Goal: Task Accomplishment & Management: Use online tool/utility

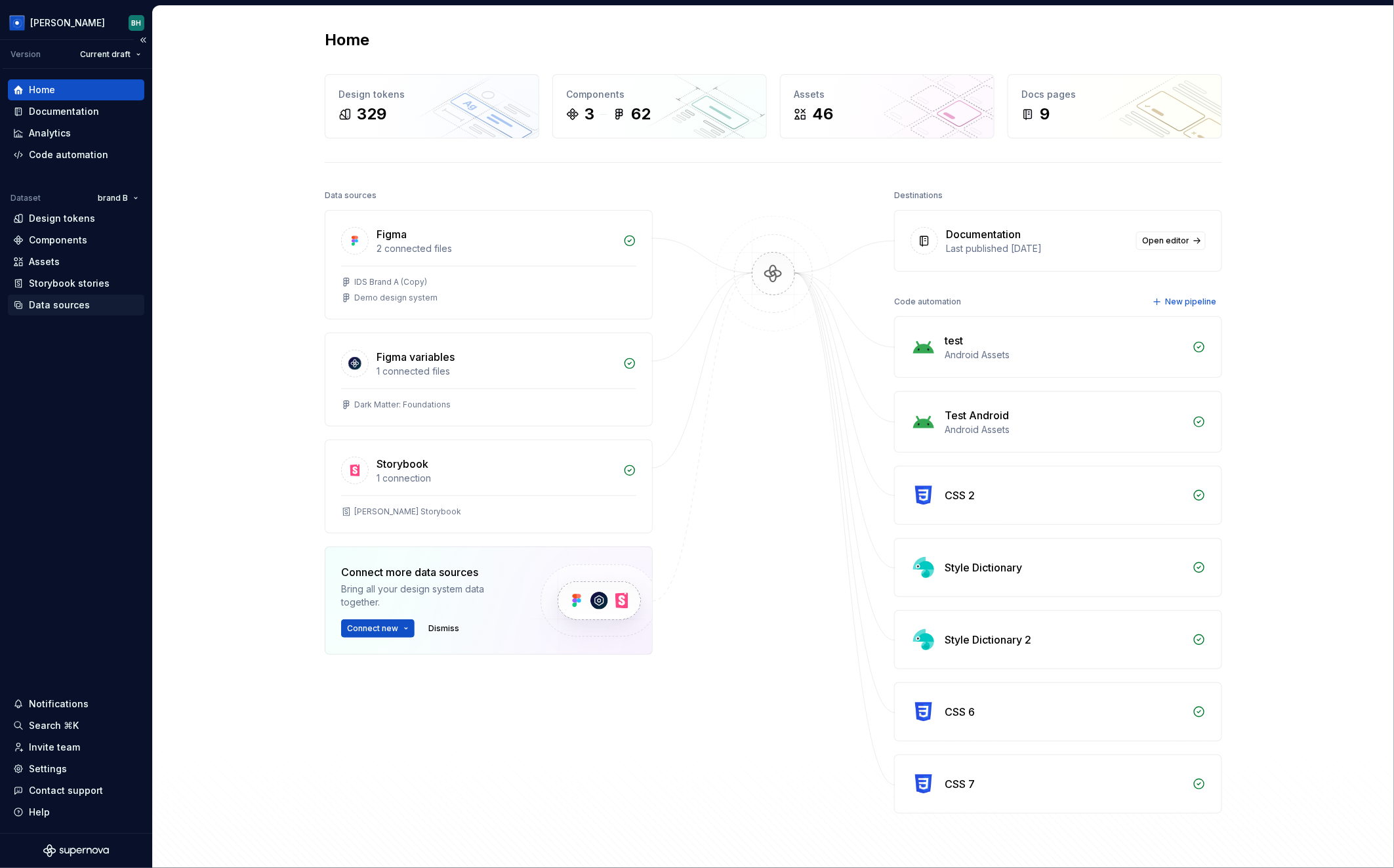
click at [81, 305] on div "Data sources" at bounding box center [59, 305] width 61 height 13
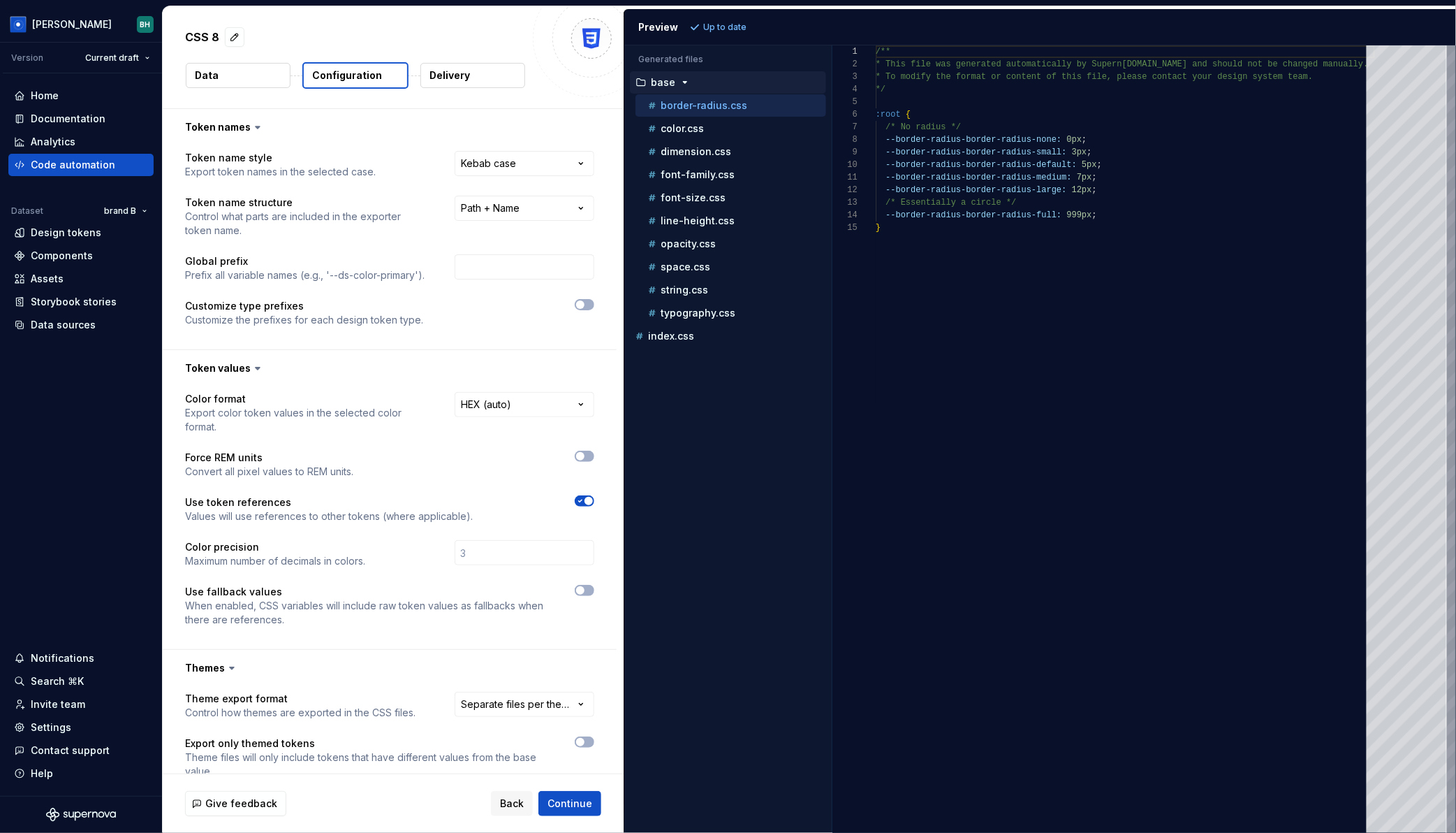
scroll to position [478, 0]
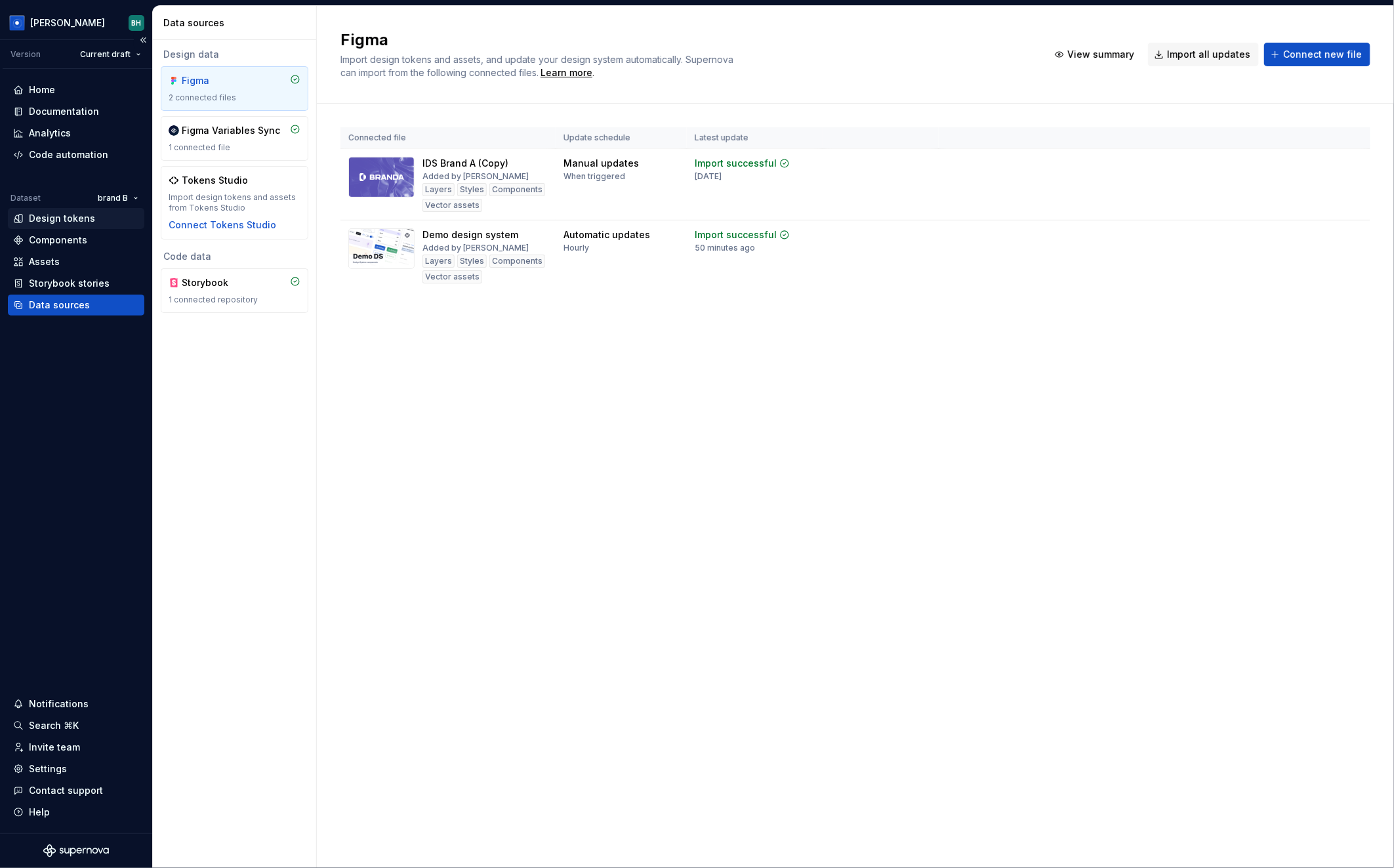
click at [102, 220] on div "Design tokens" at bounding box center [76, 219] width 126 height 13
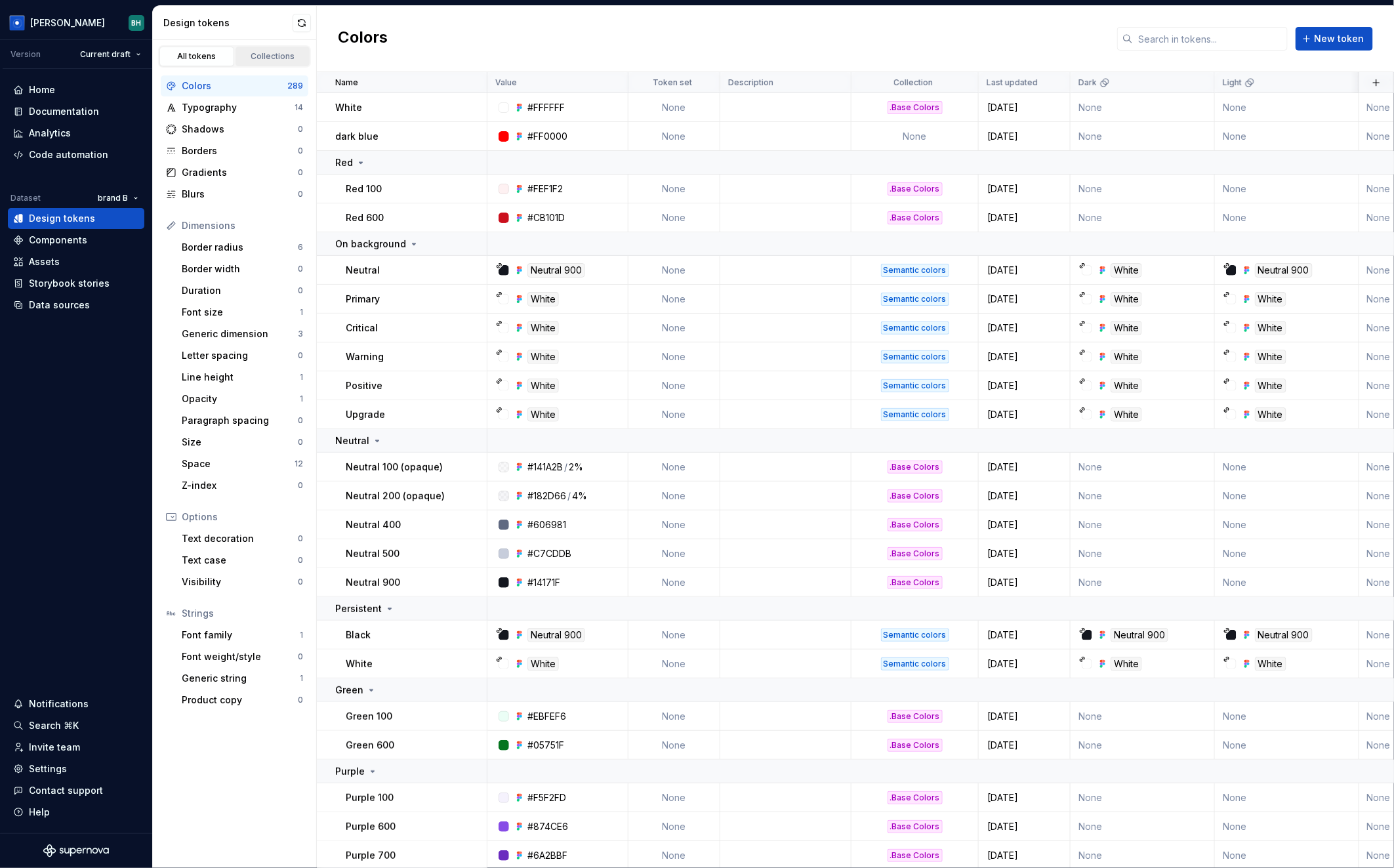
click at [280, 52] on div "Collections" at bounding box center [273, 56] width 66 height 11
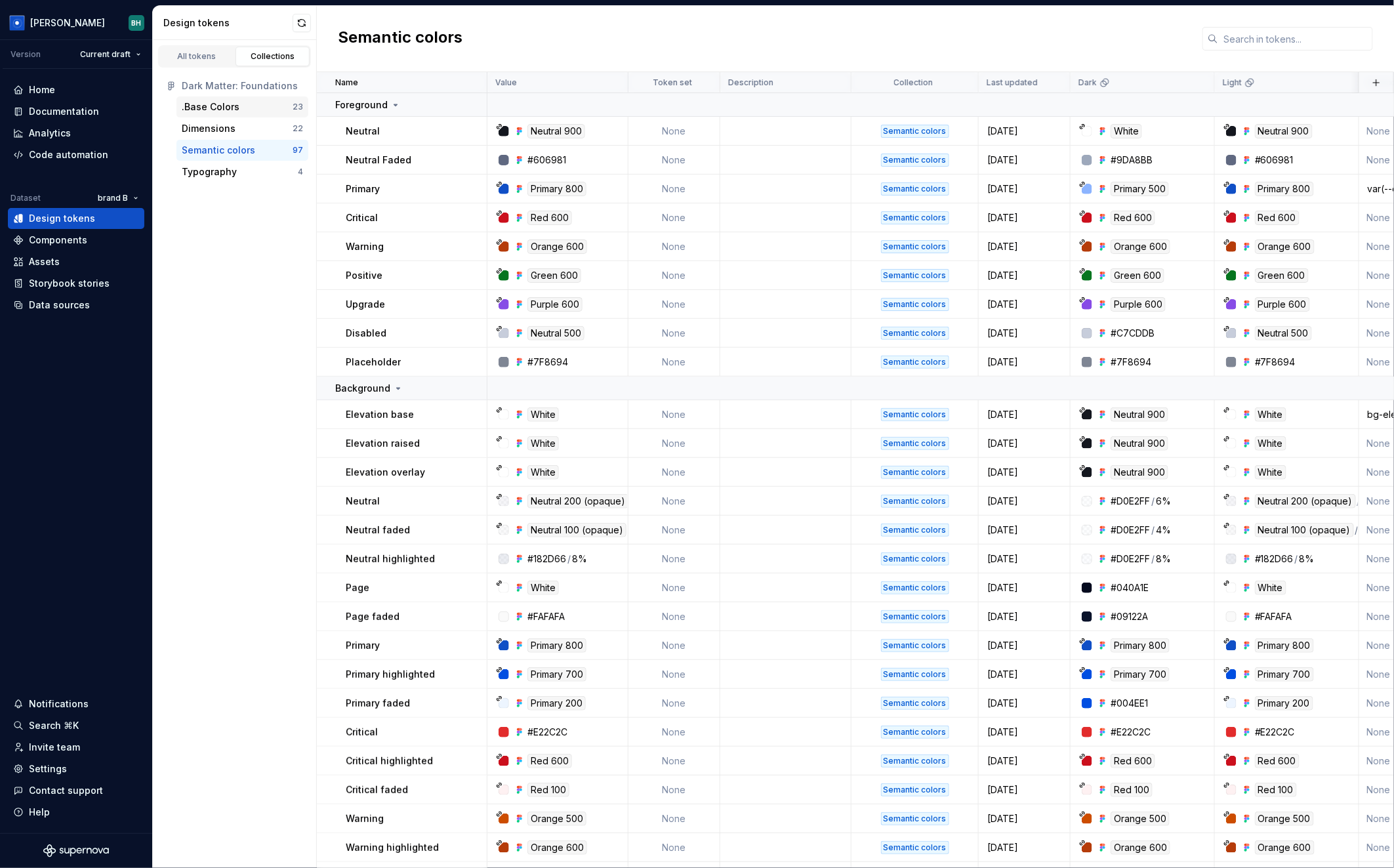
click at [253, 114] on div ".Base Colors 23" at bounding box center [242, 106] width 132 height 21
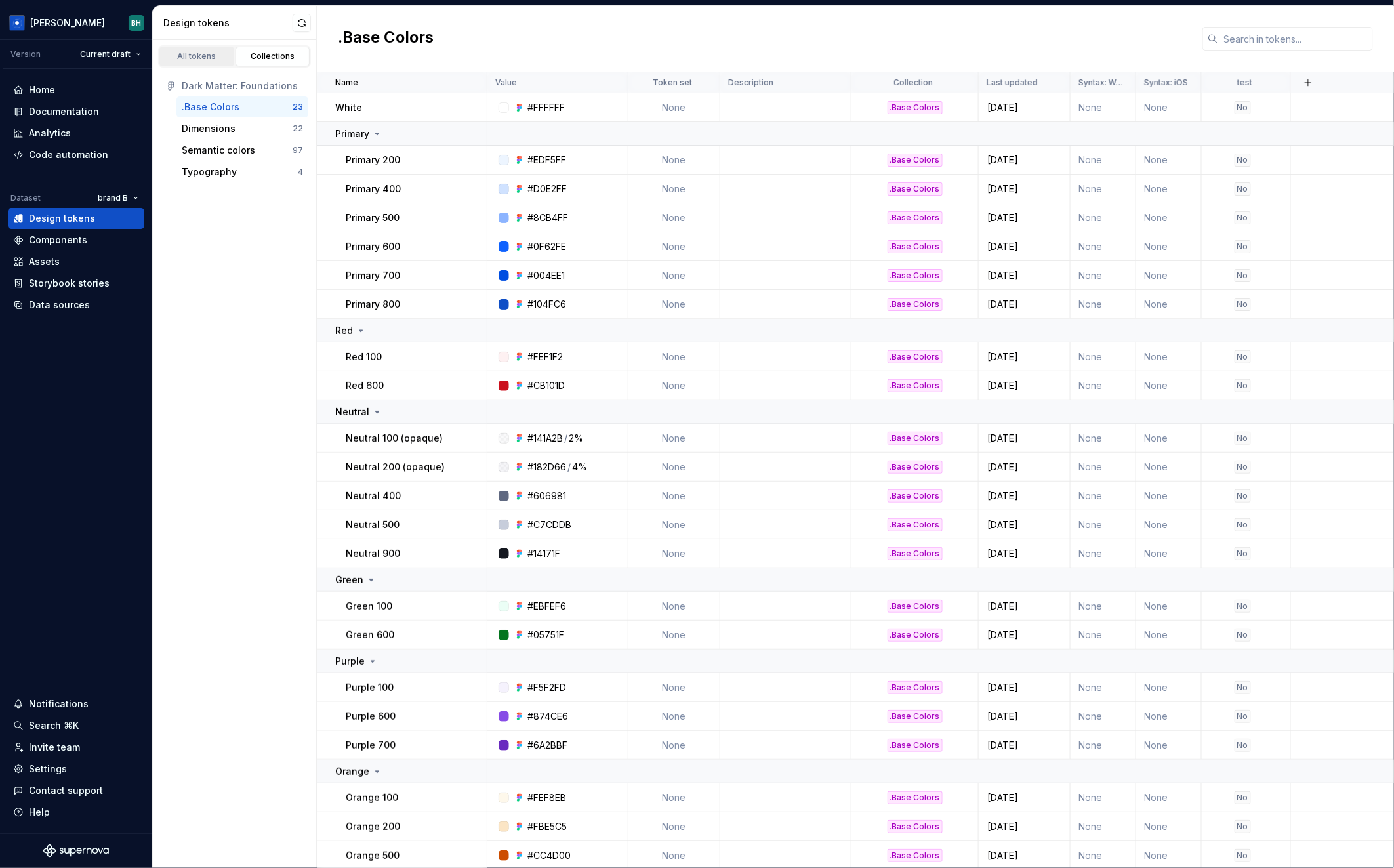
click at [207, 57] on div "All tokens" at bounding box center [197, 56] width 66 height 11
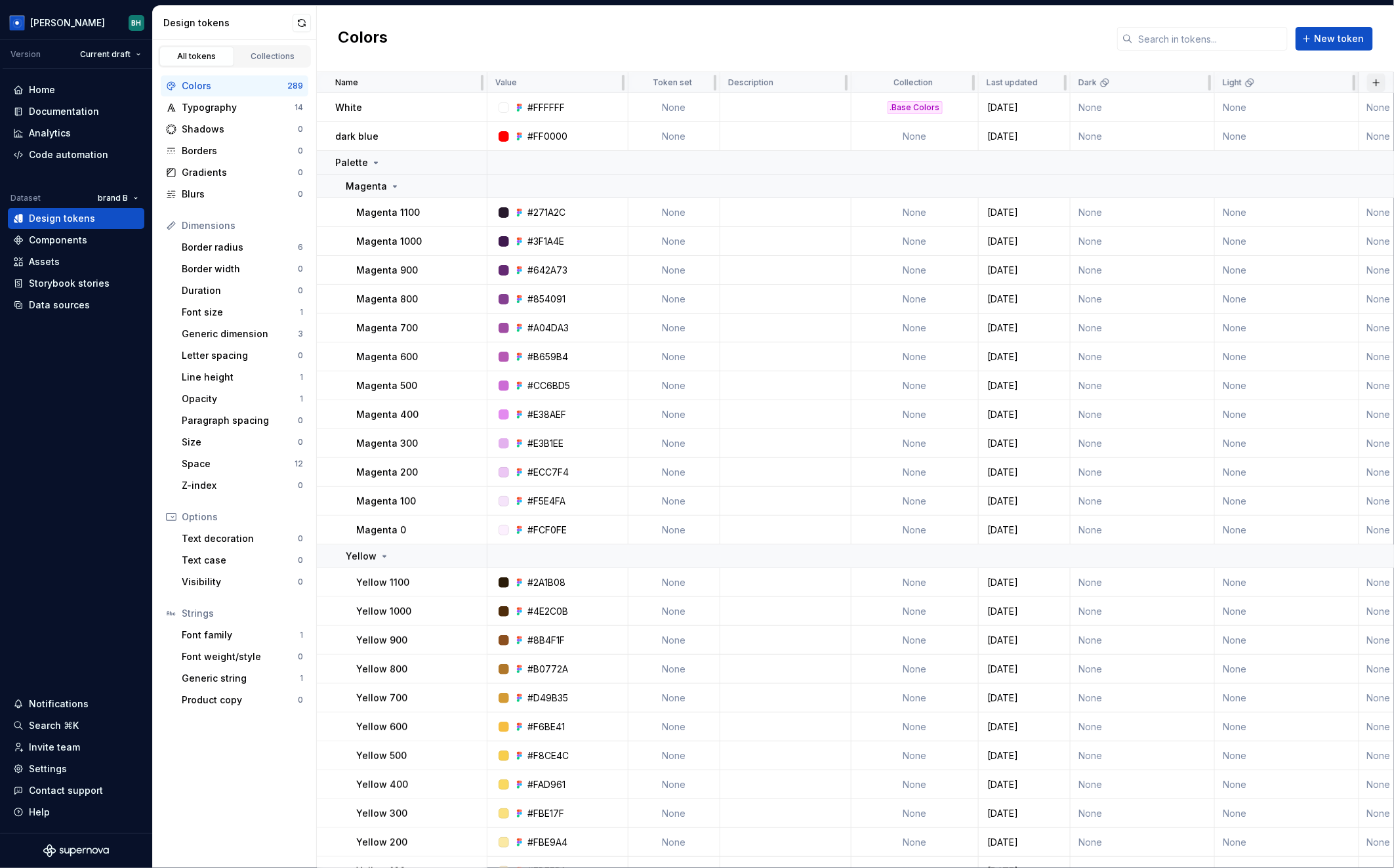
click at [1377, 81] on button "button" at bounding box center [1376, 82] width 18 height 18
click at [1301, 134] on div "New custom property" at bounding box center [1301, 134] width 98 height 13
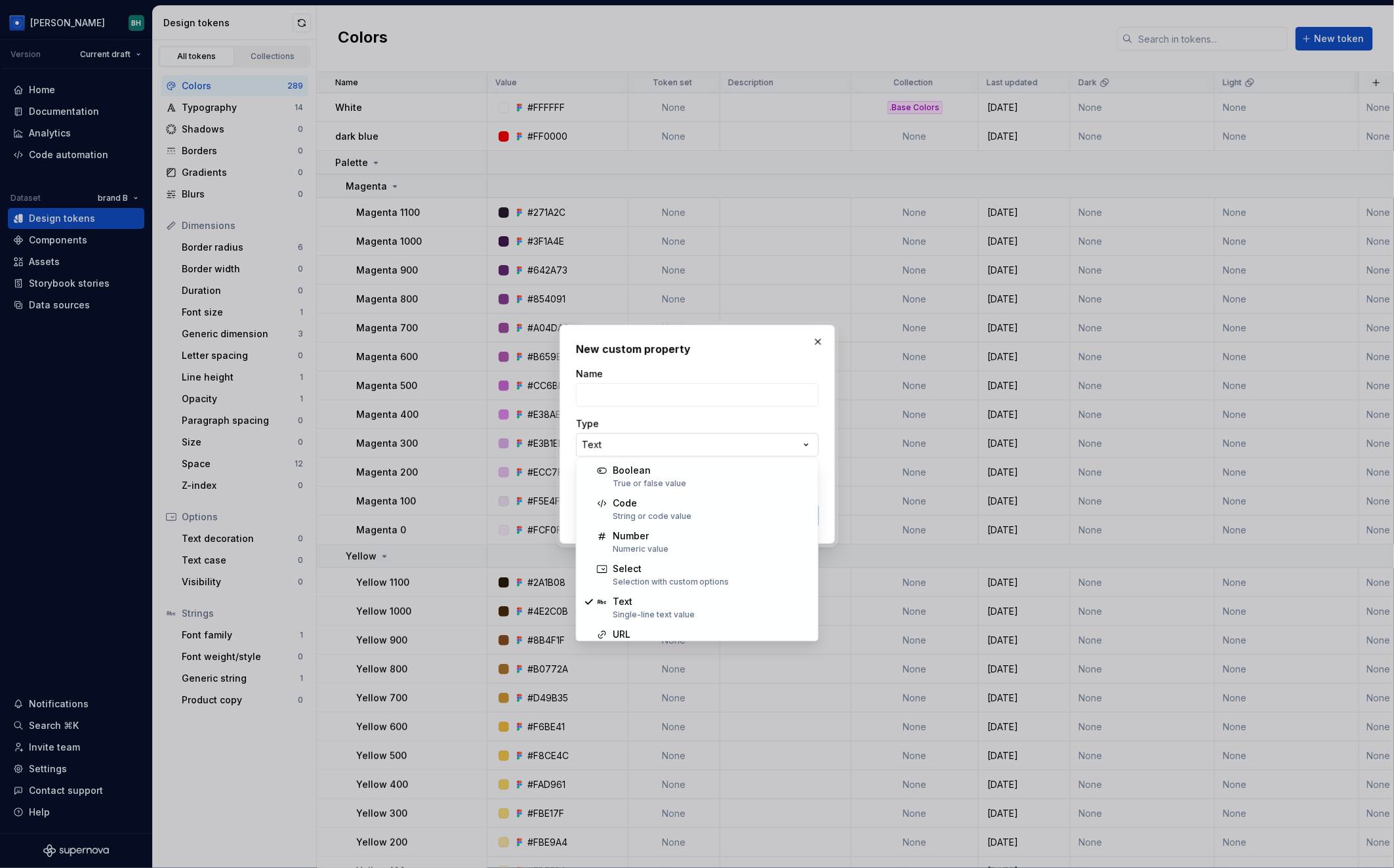
click at [754, 448] on div "**********" at bounding box center [697, 434] width 1394 height 868
click at [818, 338] on div "**********" at bounding box center [697, 434] width 1394 height 868
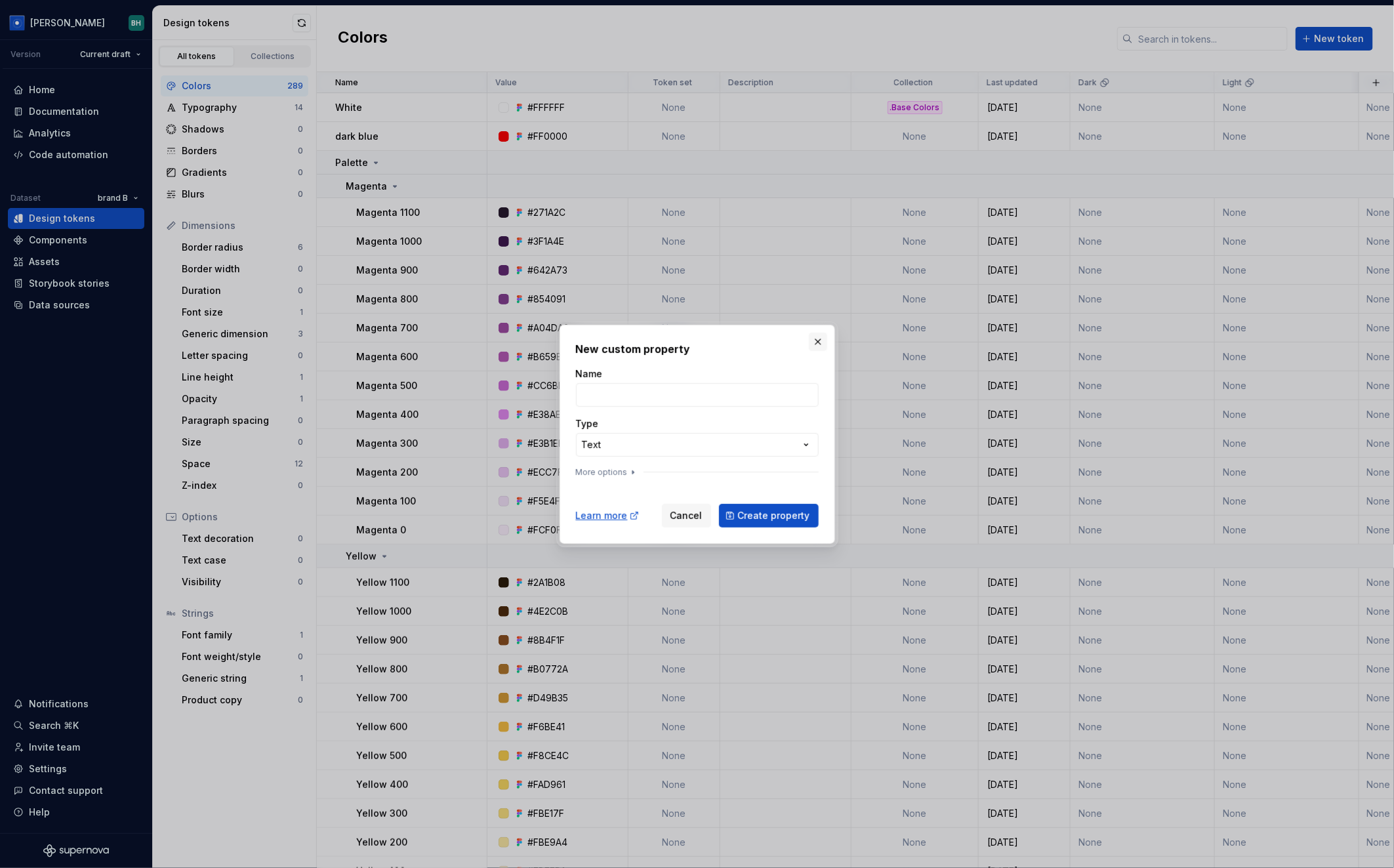
click at [818, 340] on button "button" at bounding box center [818, 342] width 18 height 18
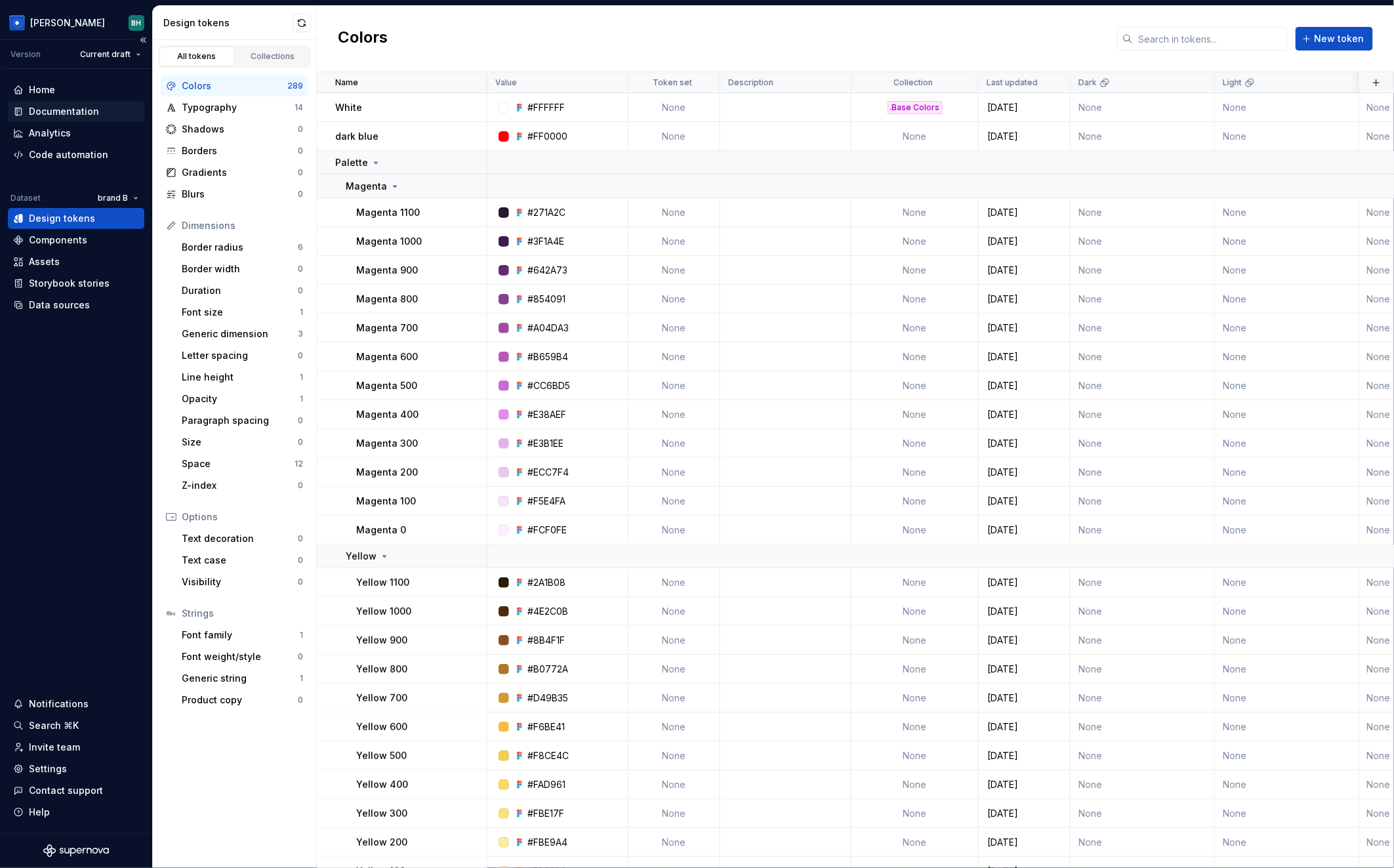
click at [77, 111] on div "Documentation" at bounding box center [64, 112] width 70 height 13
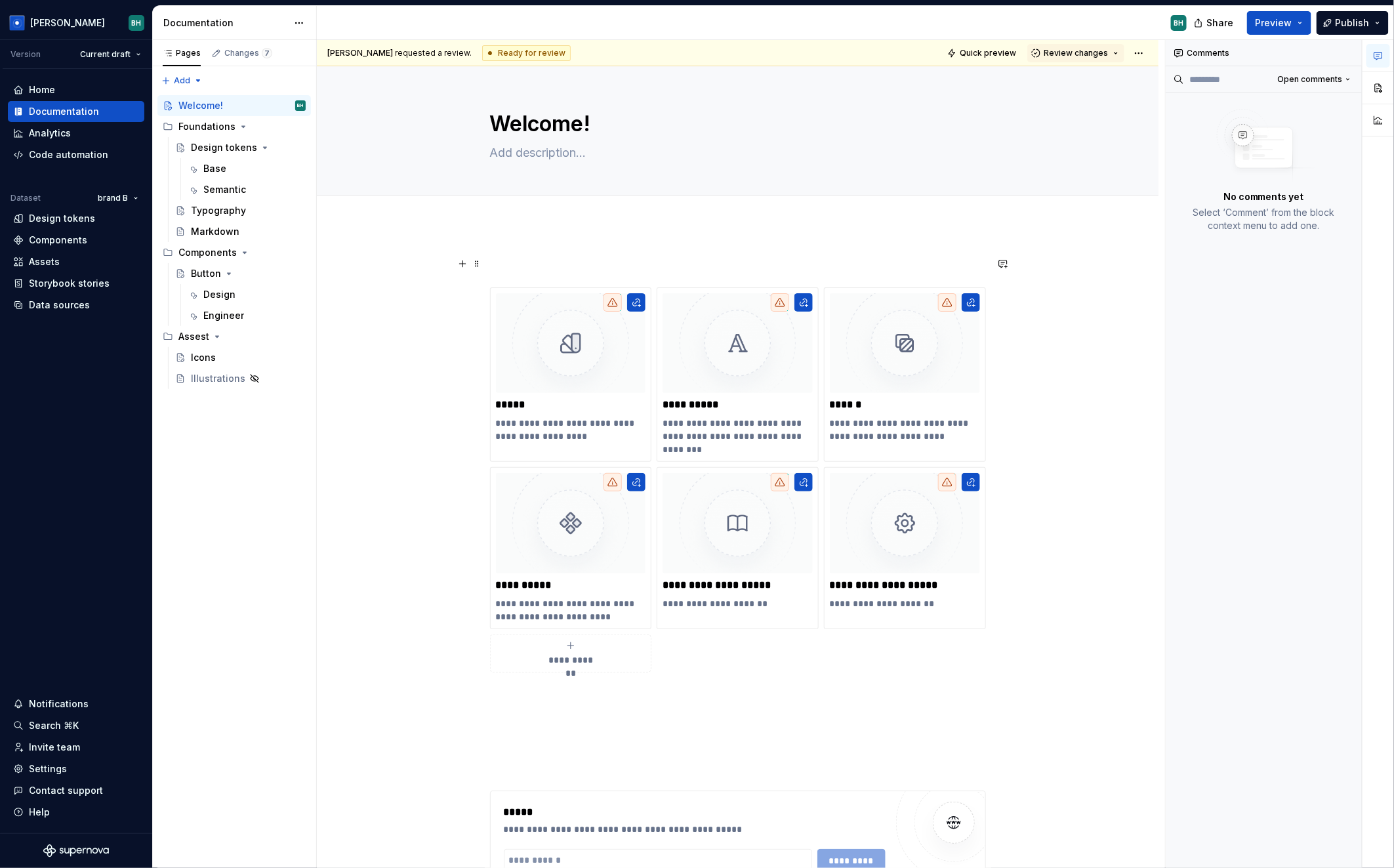
click at [557, 265] on p at bounding box center [738, 263] width 496 height 15
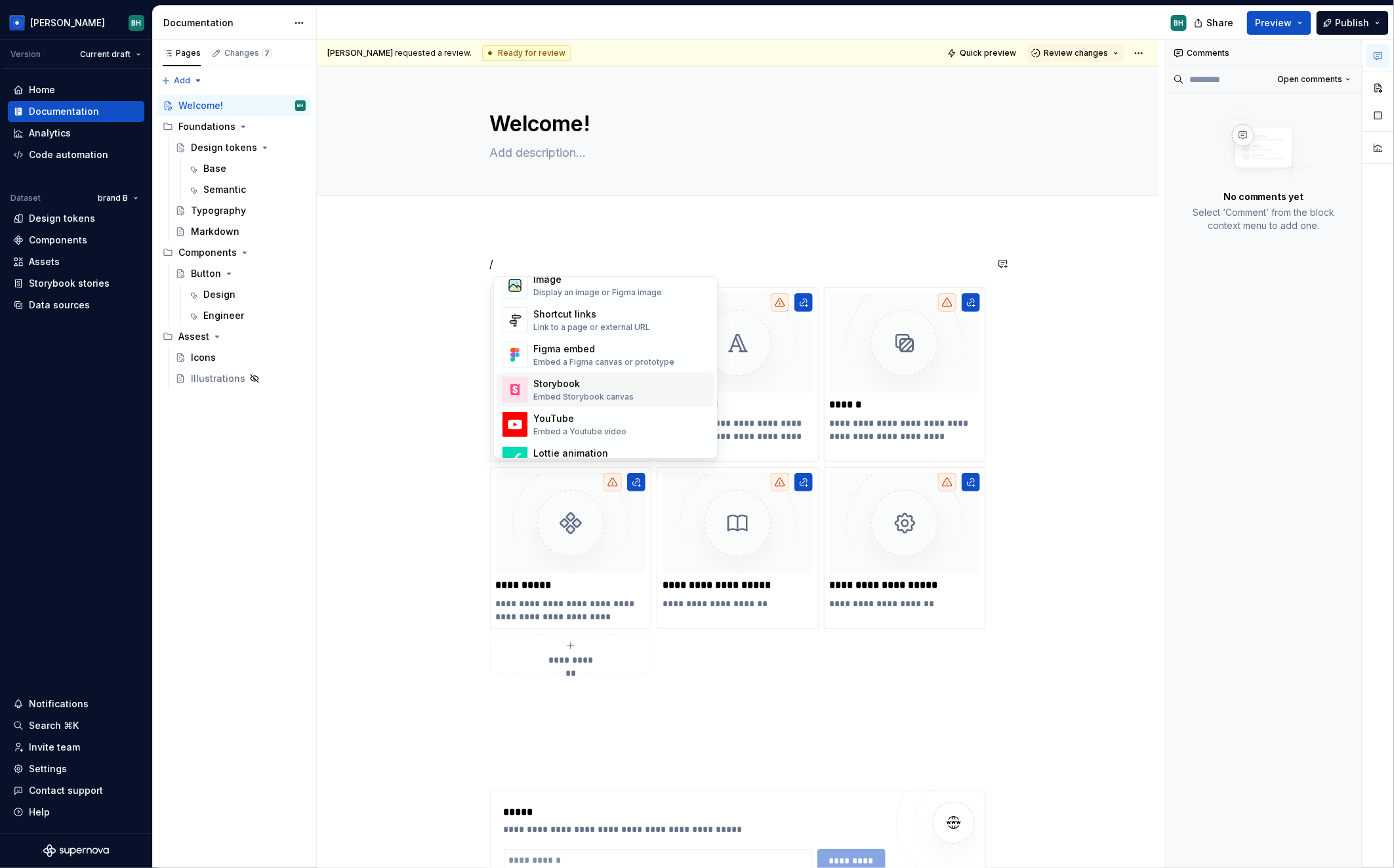
scroll to position [686, 0]
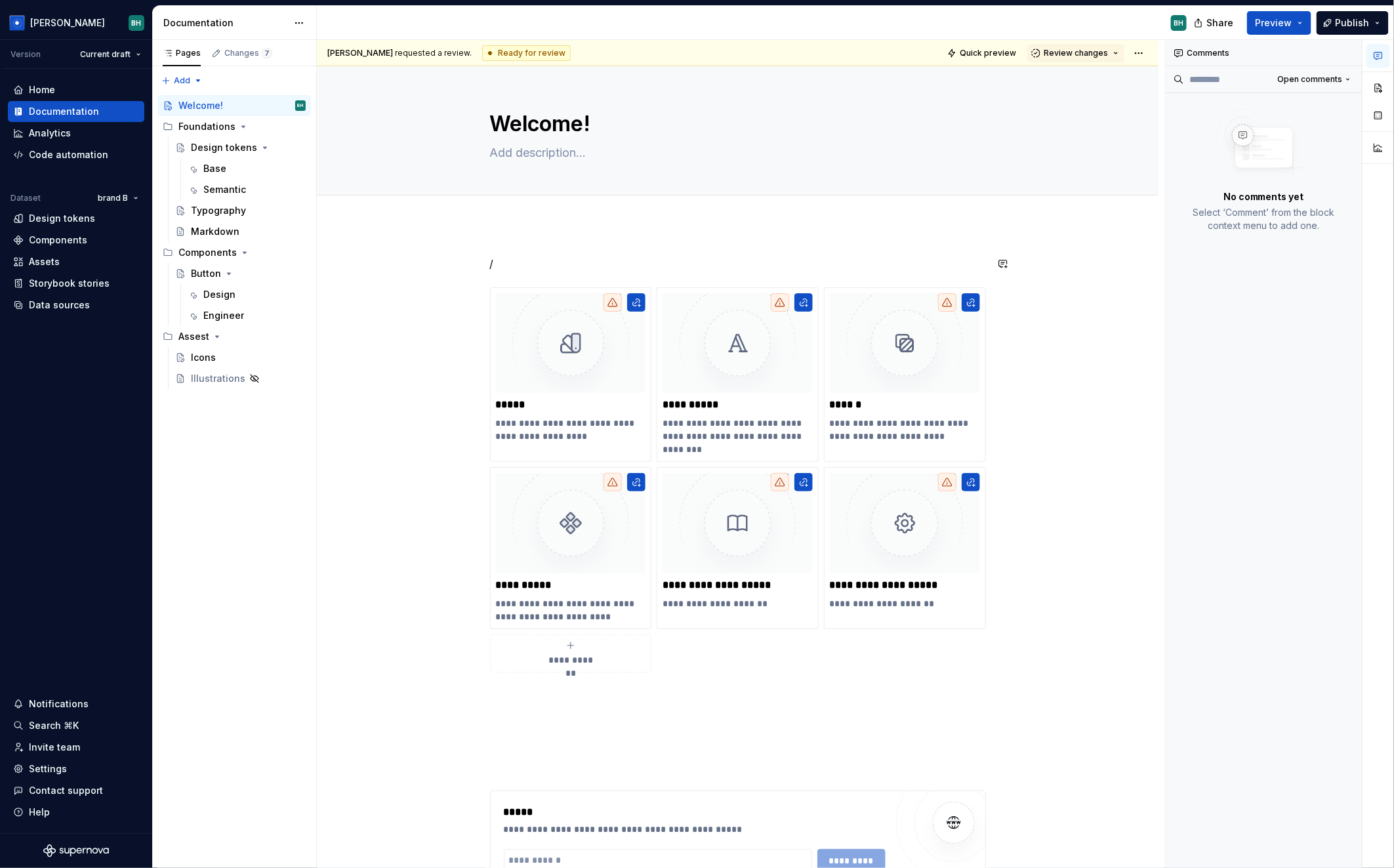
click at [709, 254] on div "**********" at bounding box center [738, 749] width 842 height 1050
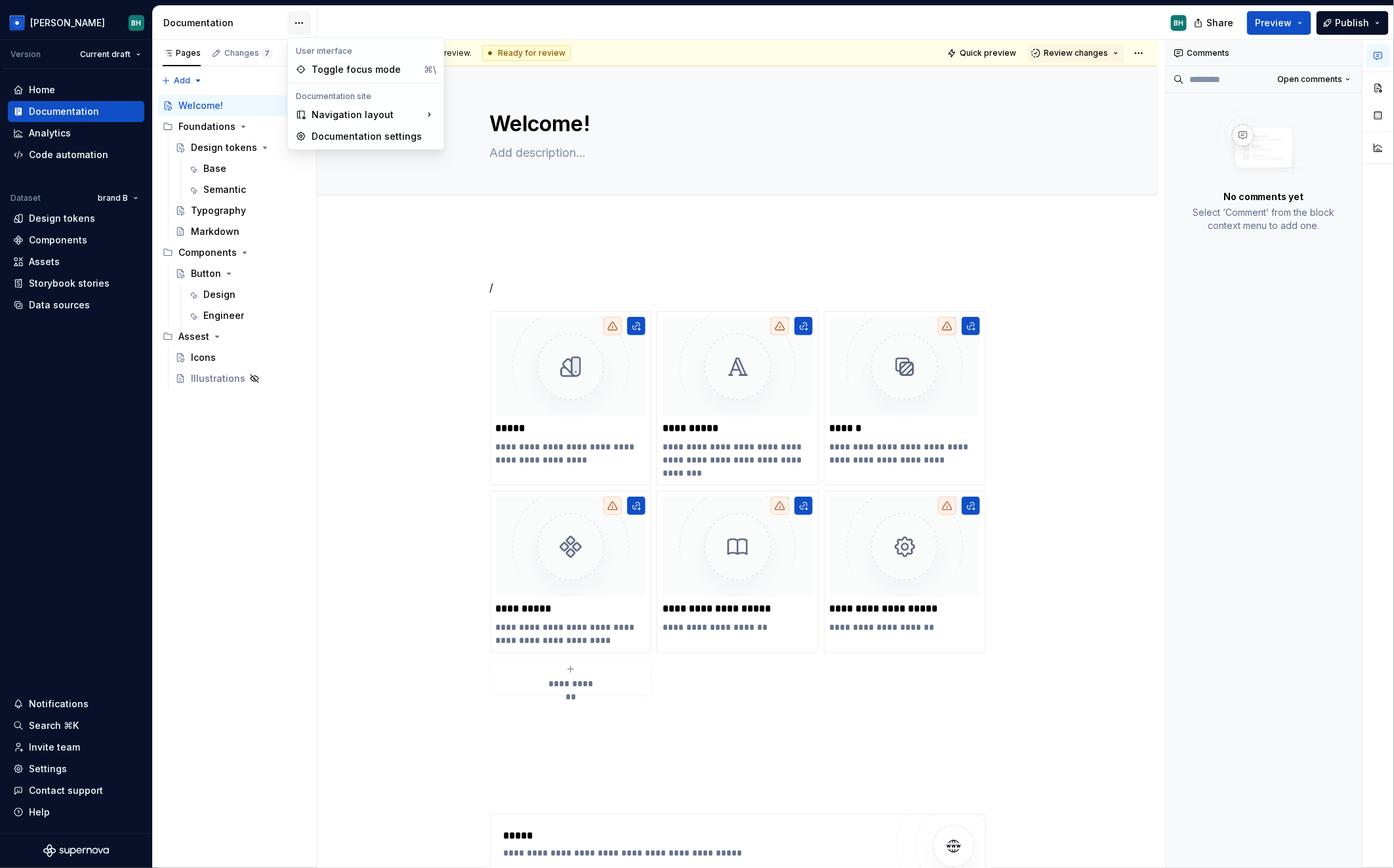
click at [293, 16] on html "[PERSON_NAME] Version Current draft Home Documentation Analytics Code automatio…" at bounding box center [697, 434] width 1394 height 868
click at [451, 233] on html "[PERSON_NAME] Version Current draft Home Documentation Analytics Code automatio…" at bounding box center [697, 434] width 1394 height 868
click at [87, 136] on div "Analytics" at bounding box center [76, 133] width 126 height 13
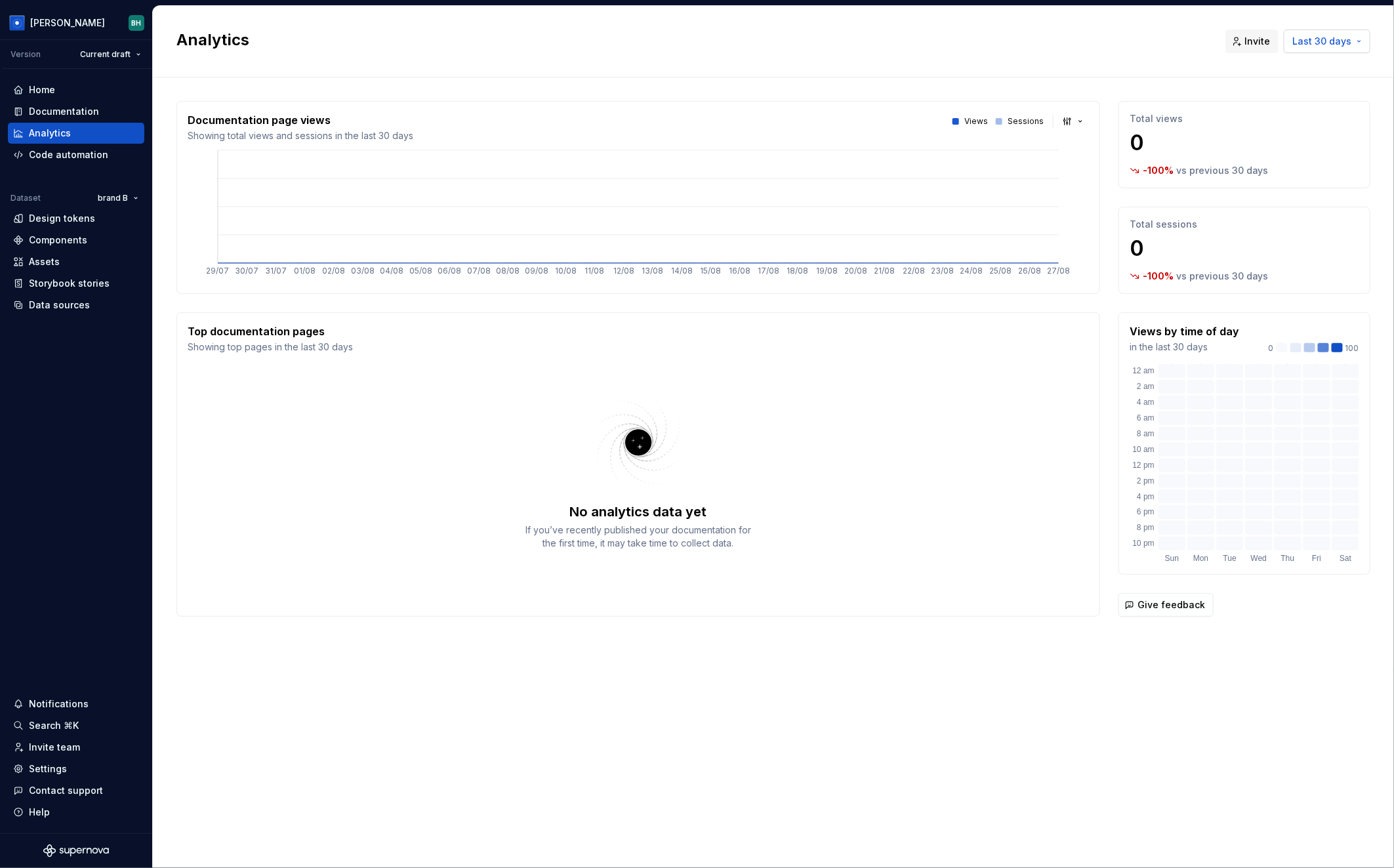
click at [1325, 38] on span "Last 30 days" at bounding box center [1322, 42] width 59 height 13
click at [971, 54] on html "[PERSON_NAME] Version Current draft Home Documentation Analytics Code automatio…" at bounding box center [697, 434] width 1394 height 868
click at [87, 154] on div "Code automation" at bounding box center [69, 155] width 79 height 13
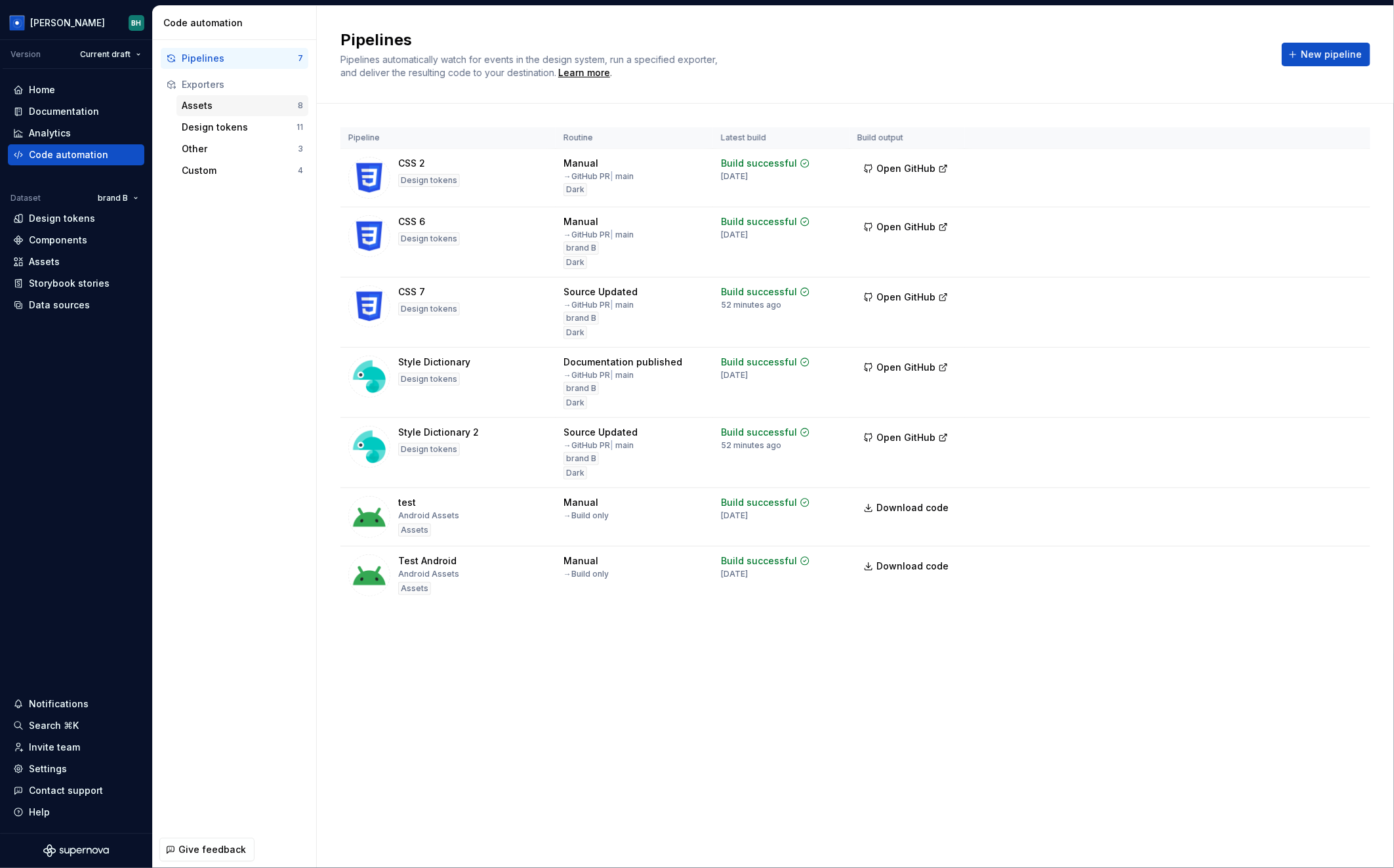
click at [225, 99] on div "Assets" at bounding box center [239, 106] width 116 height 13
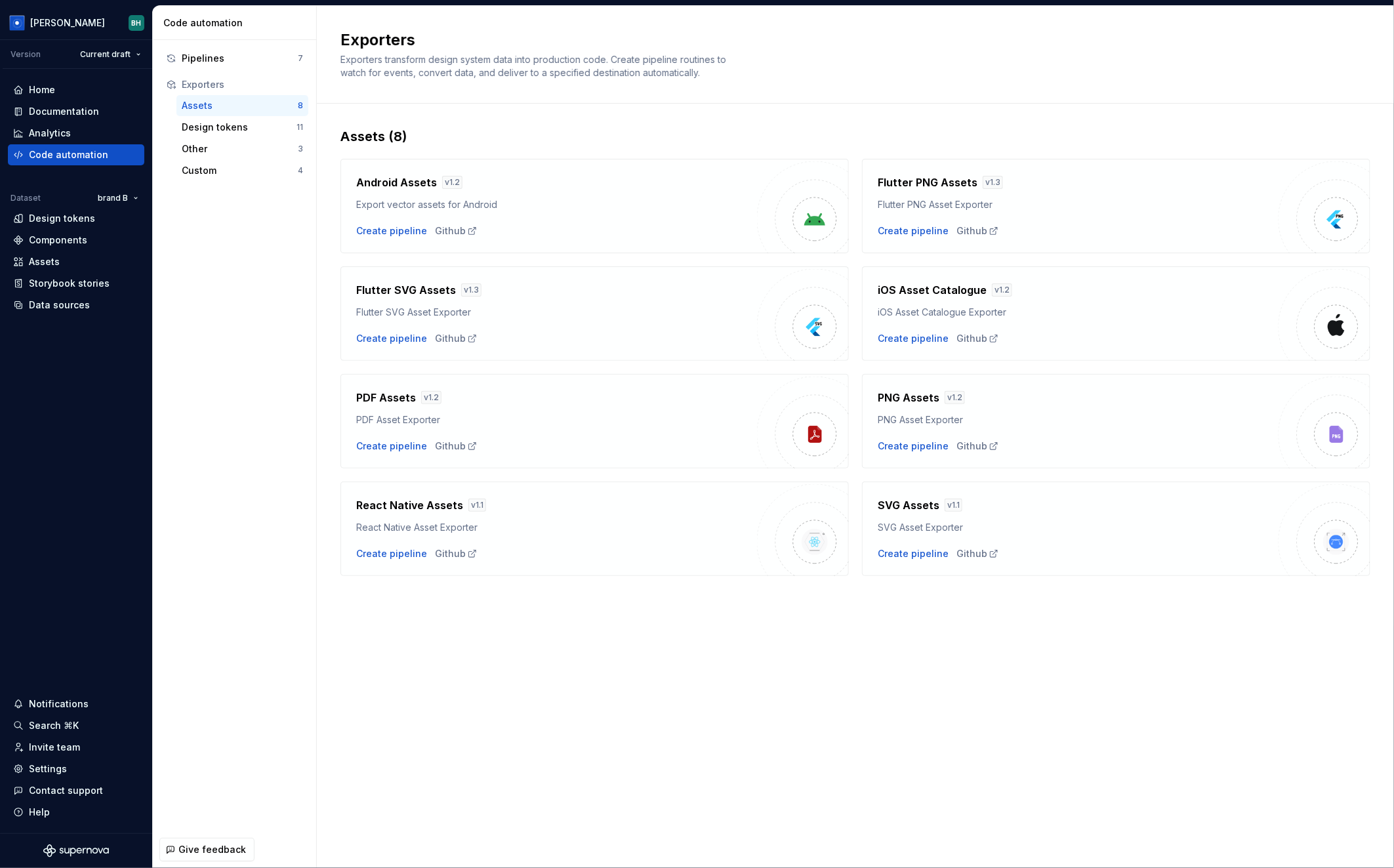
click at [256, 116] on div "Assets 8" at bounding box center [242, 105] width 132 height 21
click at [254, 123] on div "Design tokens" at bounding box center [239, 127] width 115 height 13
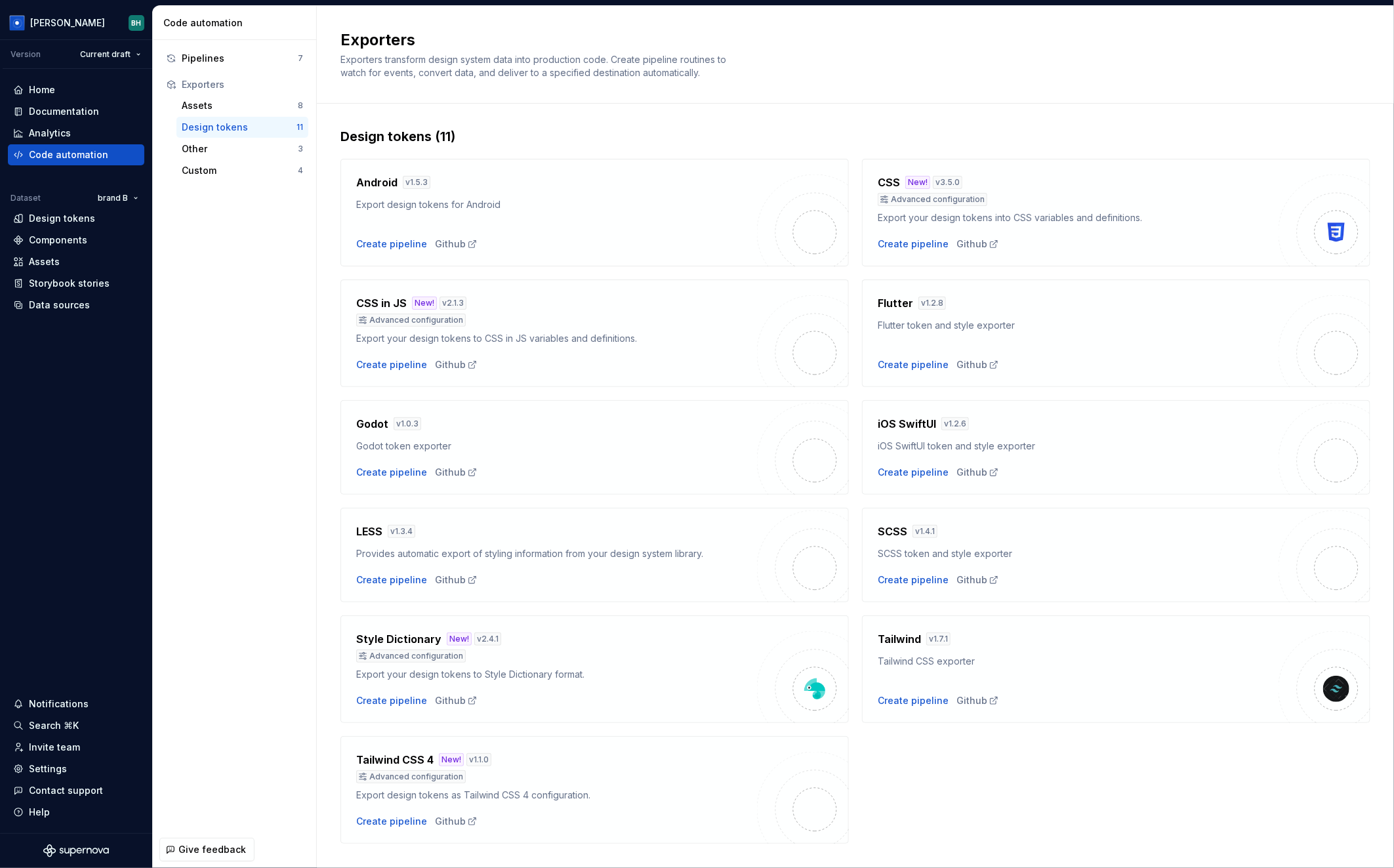
scroll to position [25, 0]
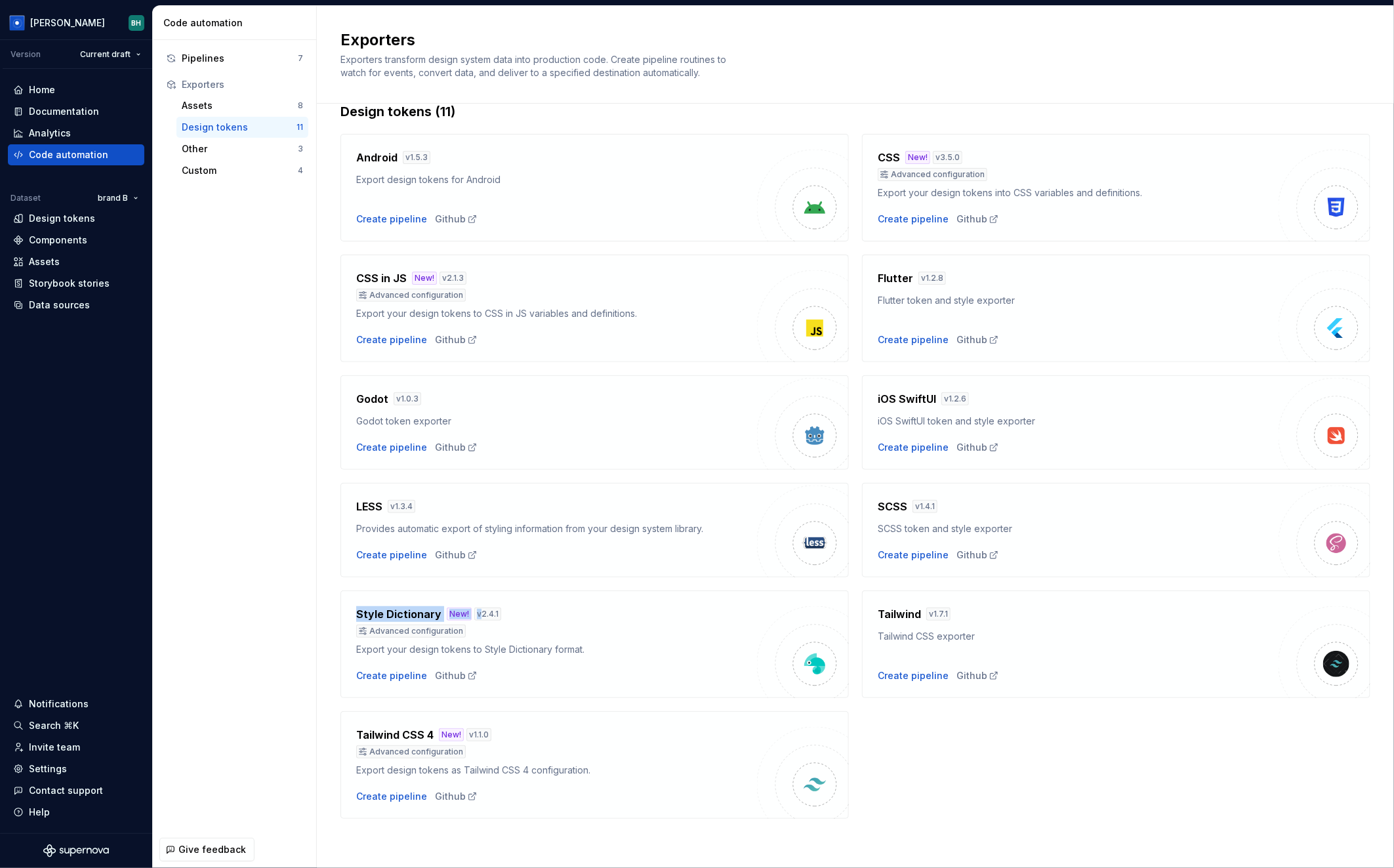
drag, startPoint x: 356, startPoint y: 615, endPoint x: 479, endPoint y: 618, distance: 123.0
click at [479, 617] on div "Style Dictionary New! v 2.4.1 Advanced configuration Export your design tokens …" at bounding box center [594, 644] width 508 height 108
click at [636, 621] on div "Style Dictionary New! v 2.4.1 Advanced configuration" at bounding box center [557, 621] width 401 height 32
click at [406, 677] on div "Create pipeline" at bounding box center [391, 676] width 71 height 13
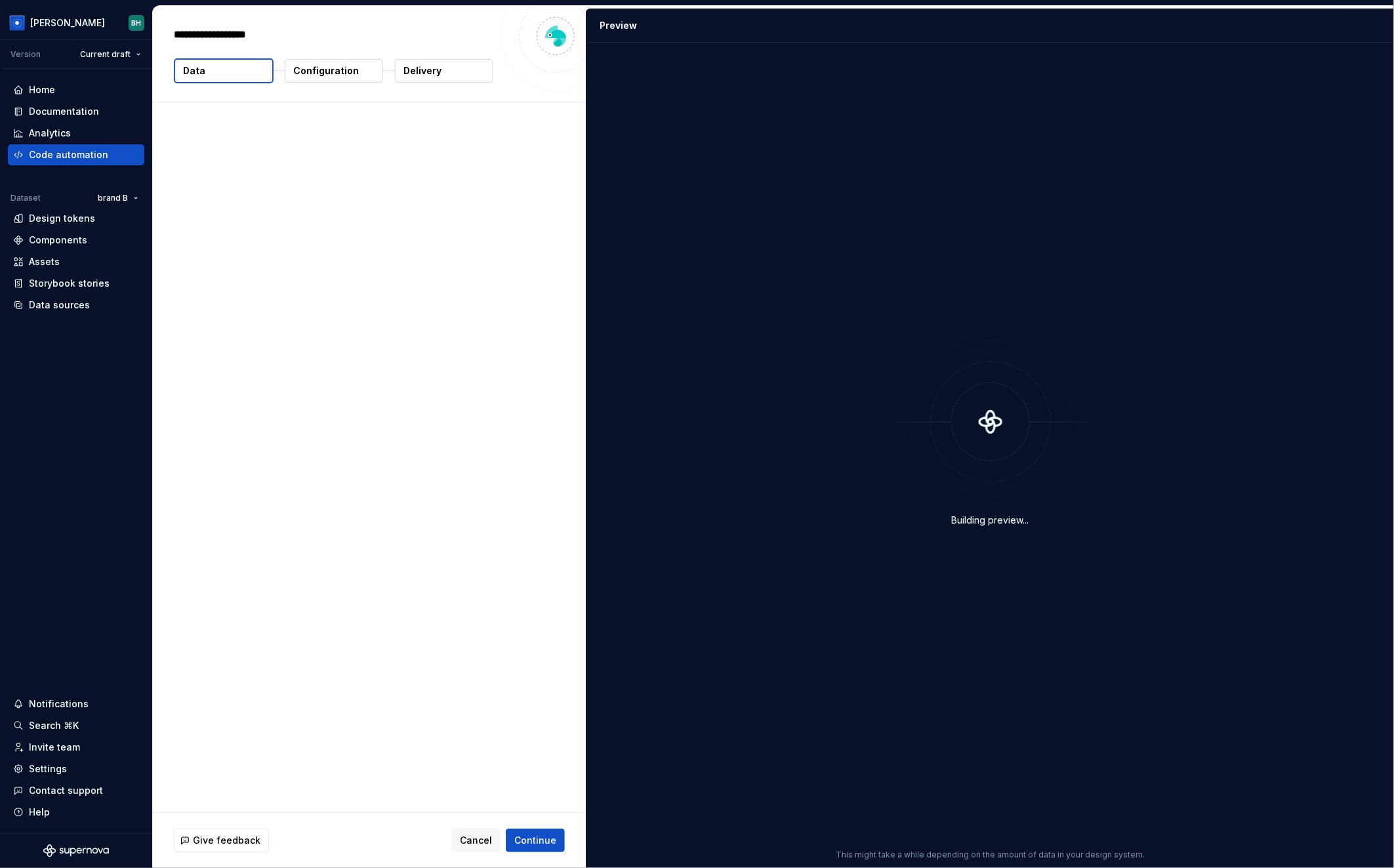
type textarea "*"
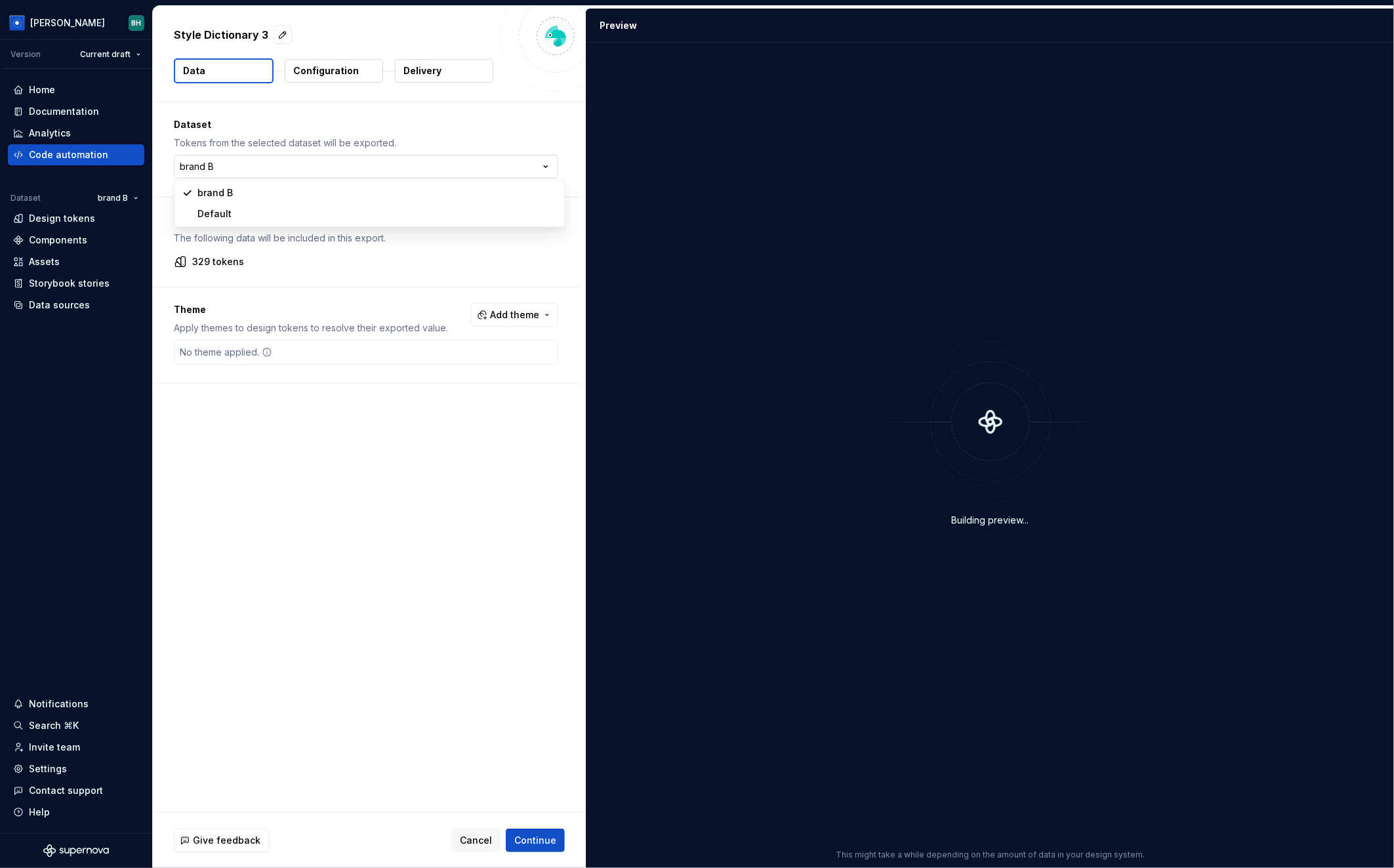
click at [297, 164] on html "[PERSON_NAME] Version Current draft Home Documentation Analytics Code automatio…" at bounding box center [697, 434] width 1394 height 868
click at [440, 108] on html "[PERSON_NAME] Version Current draft Home Documentation Analytics Code automatio…" at bounding box center [697, 434] width 1394 height 868
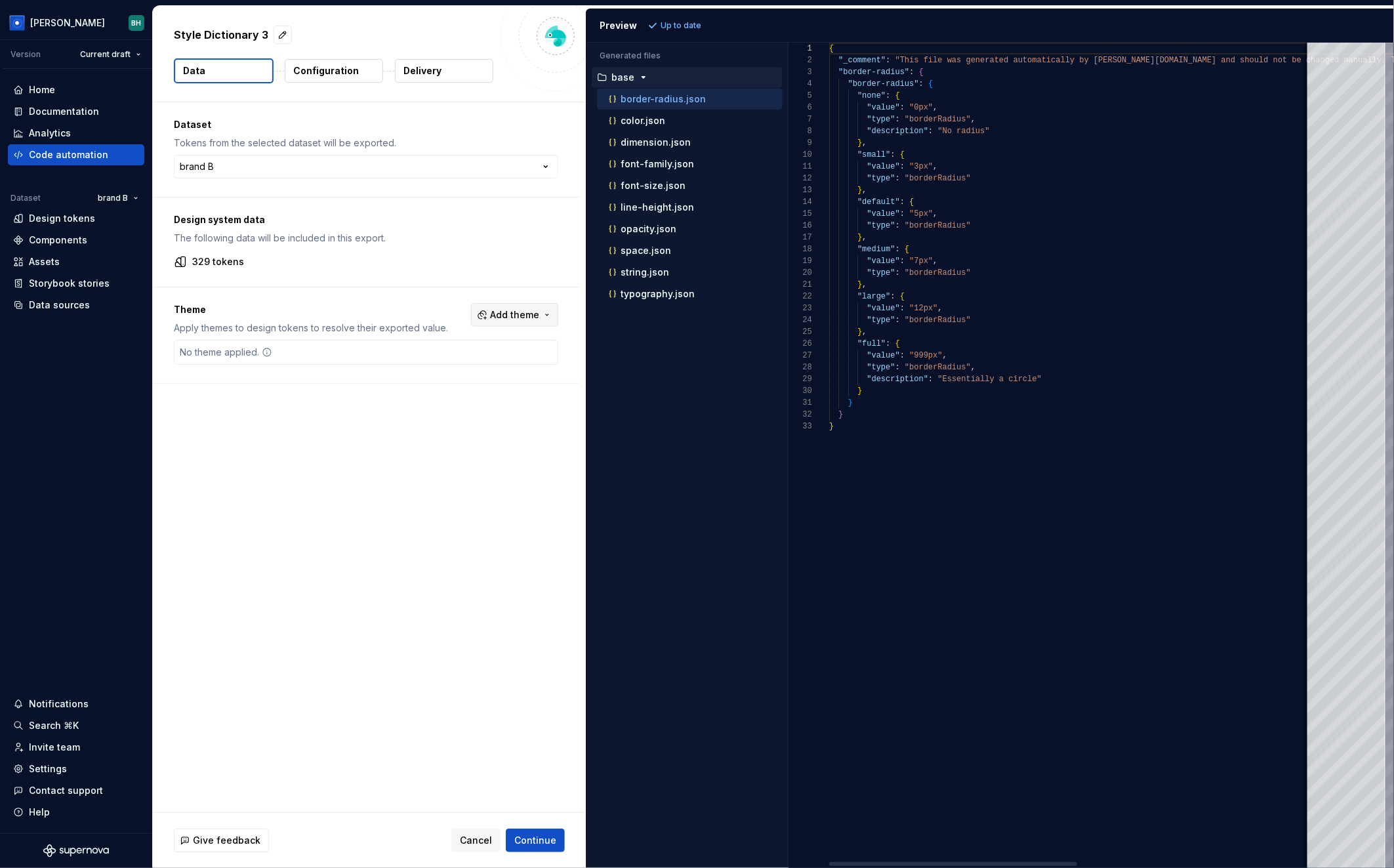
click at [511, 318] on span "Add theme" at bounding box center [514, 315] width 49 height 13
click at [420, 389] on div "Suggestions" at bounding box center [421, 389] width 11 height 11
click at [687, 26] on html "[PERSON_NAME] Version Current draft Home Documentation Analytics Code automatio…" at bounding box center [697, 434] width 1394 height 868
click at [687, 26] on span "Refresh preview" at bounding box center [694, 26] width 66 height 11
click at [665, 319] on icon "button" at bounding box center [665, 315] width 11 height 11
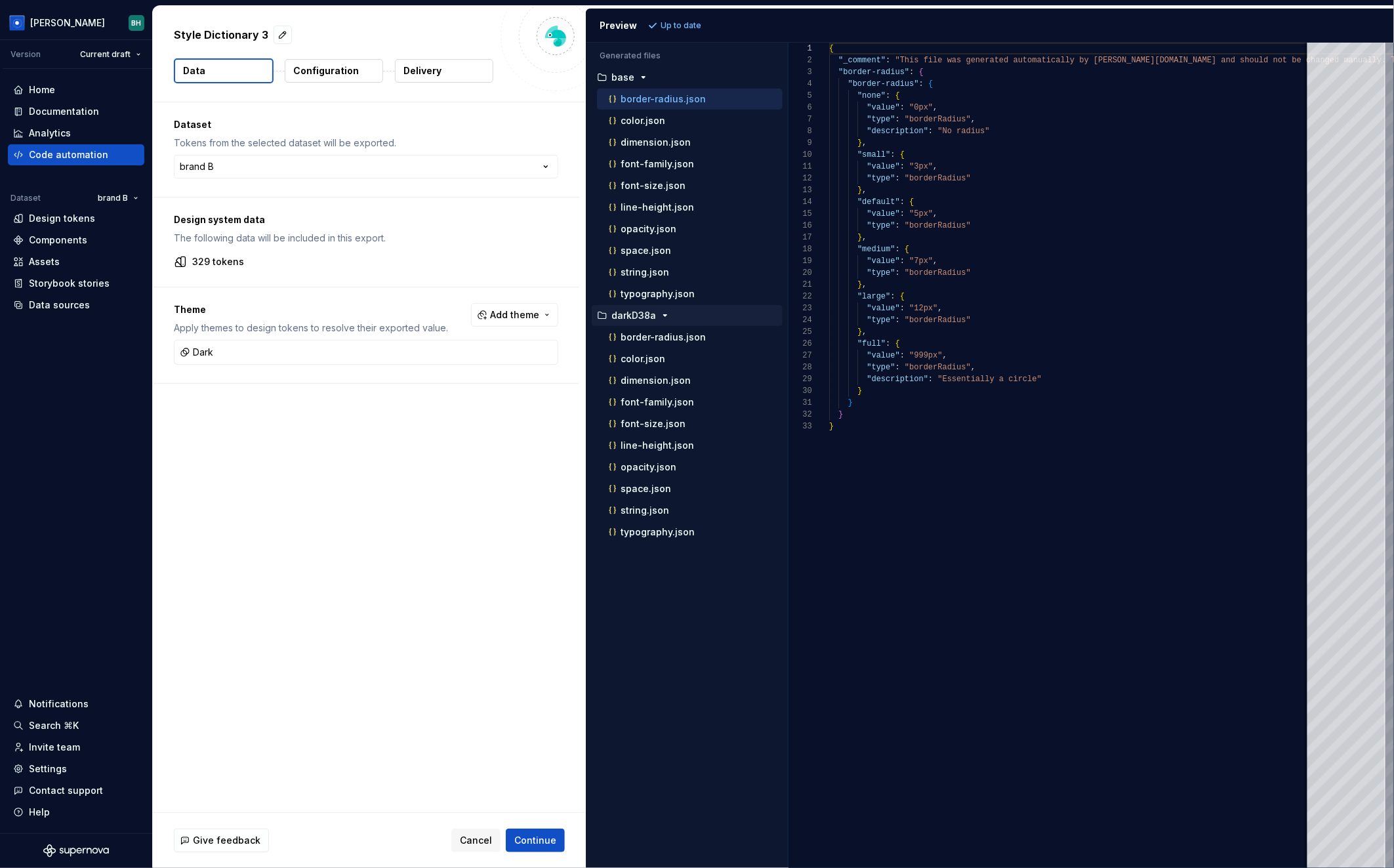
click at [336, 73] on p "Configuration" at bounding box center [326, 71] width 66 height 13
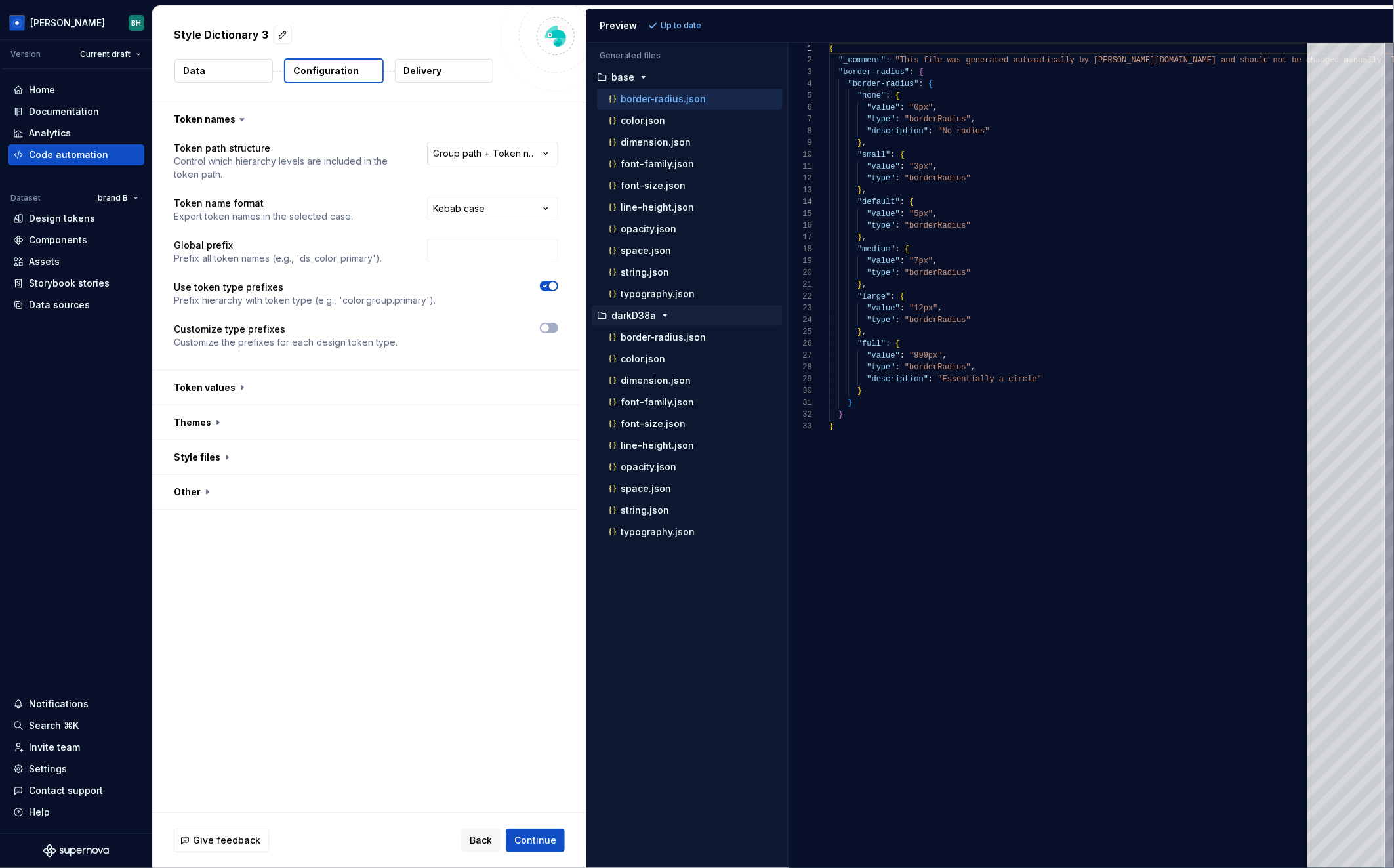
click at [467, 154] on html "**********" at bounding box center [697, 434] width 1394 height 868
click at [340, 155] on html "**********" at bounding box center [697, 434] width 1394 height 868
click at [477, 257] on input "text" at bounding box center [492, 250] width 131 height 24
click at [239, 383] on button "button" at bounding box center [366, 387] width 426 height 34
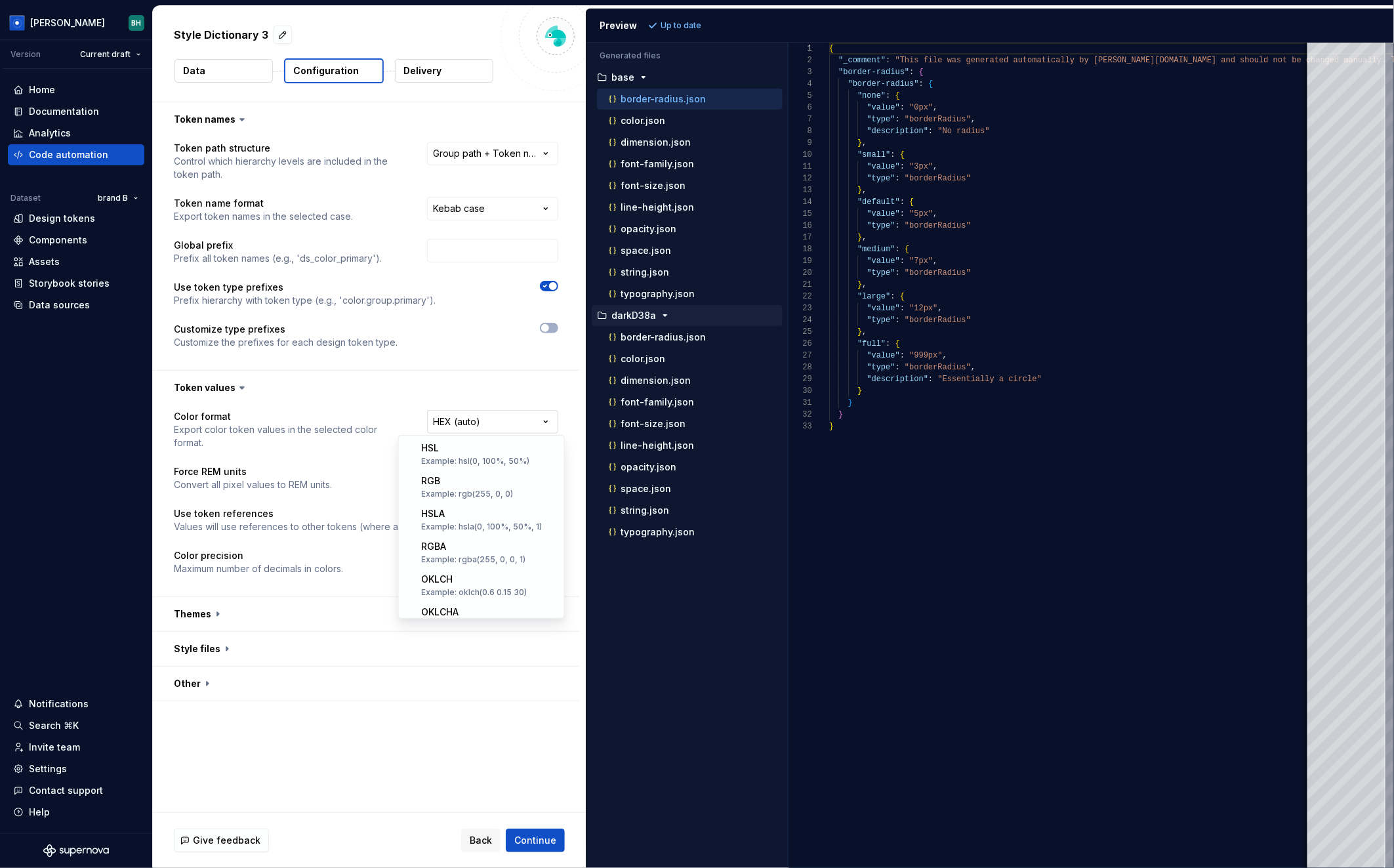
click at [467, 422] on html "**********" at bounding box center [697, 434] width 1394 height 868
select select "***"
click at [687, 24] on span "Refresh preview" at bounding box center [694, 26] width 66 height 11
click at [218, 603] on button "button" at bounding box center [366, 614] width 426 height 34
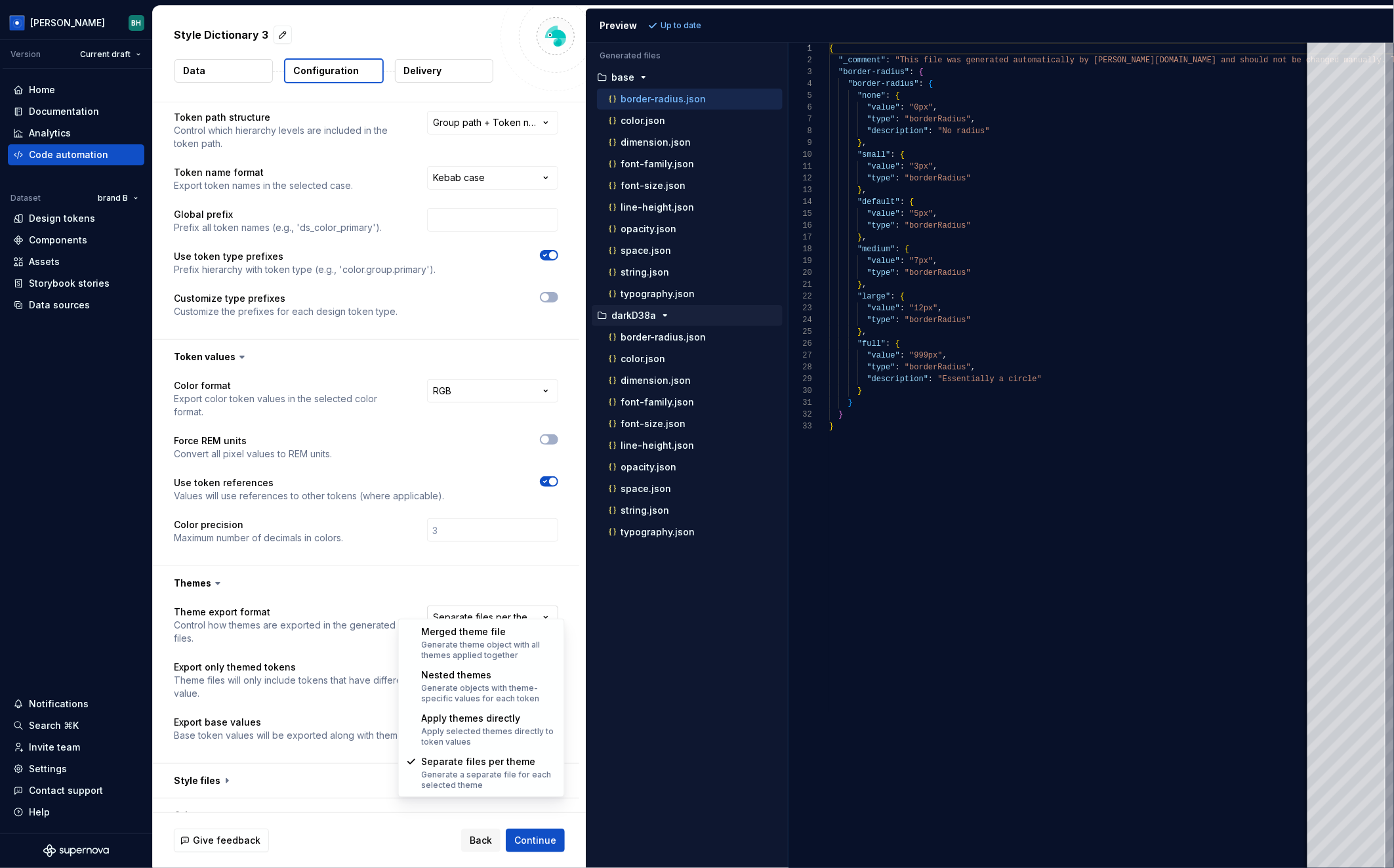
scroll to position [30, 0]
click at [494, 598] on html "**********" at bounding box center [697, 434] width 1394 height 868
drag, startPoint x: 374, startPoint y: 553, endPoint x: 395, endPoint y: 571, distance: 27.7
click at [375, 553] on html "**********" at bounding box center [697, 434] width 1394 height 868
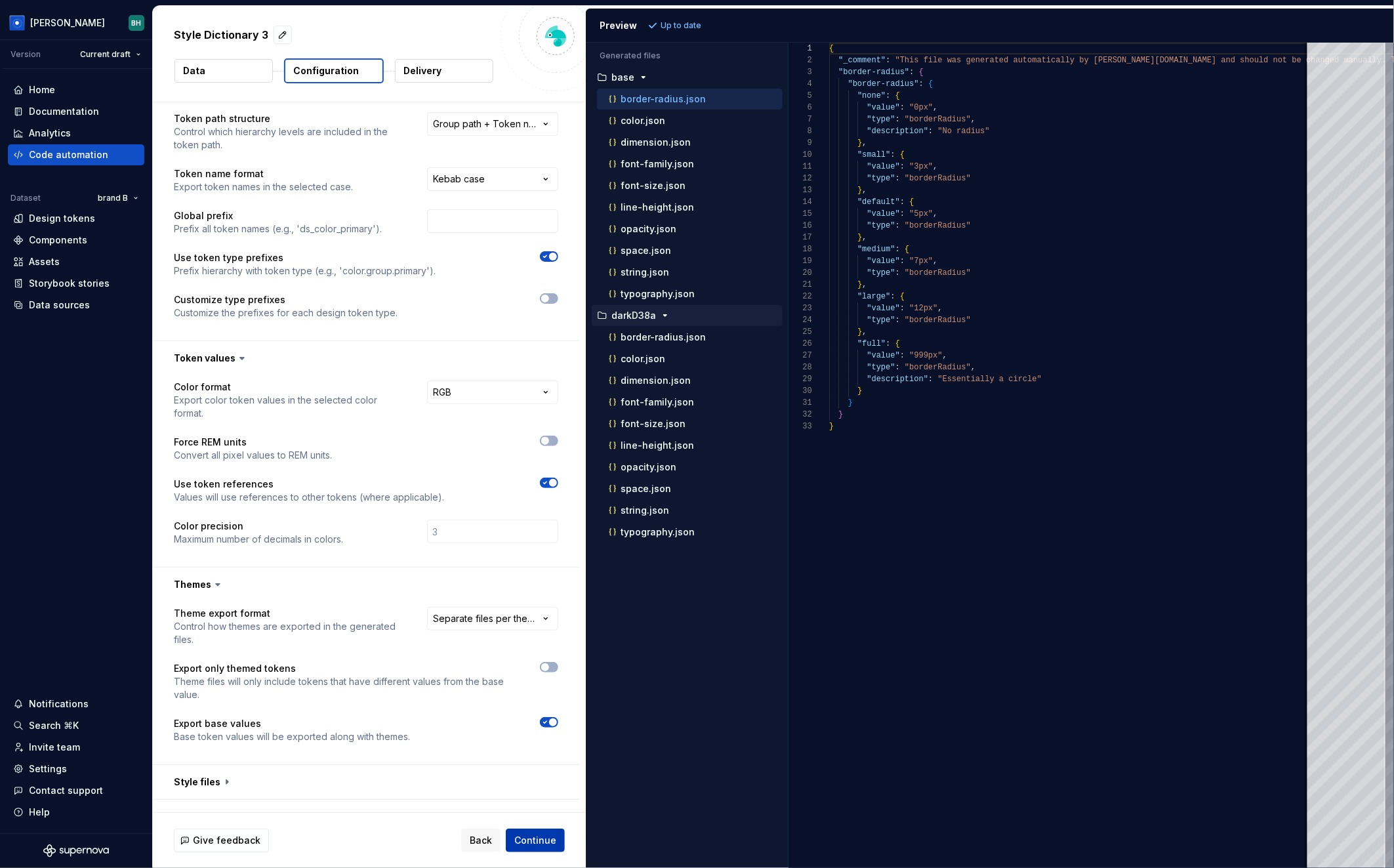
click at [527, 834] on span "Continue" at bounding box center [535, 840] width 42 height 13
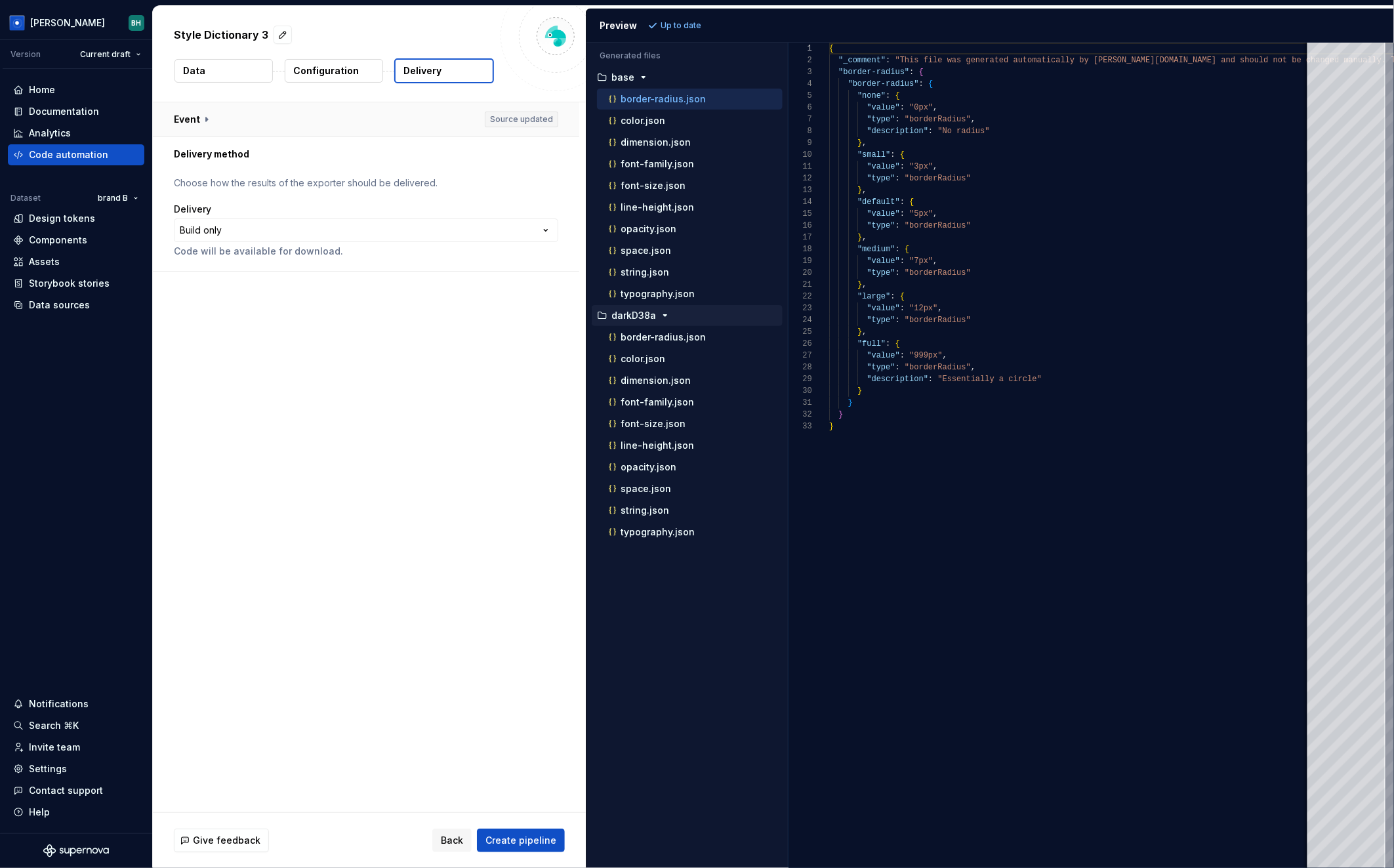
click at [208, 118] on button "button" at bounding box center [366, 119] width 426 height 34
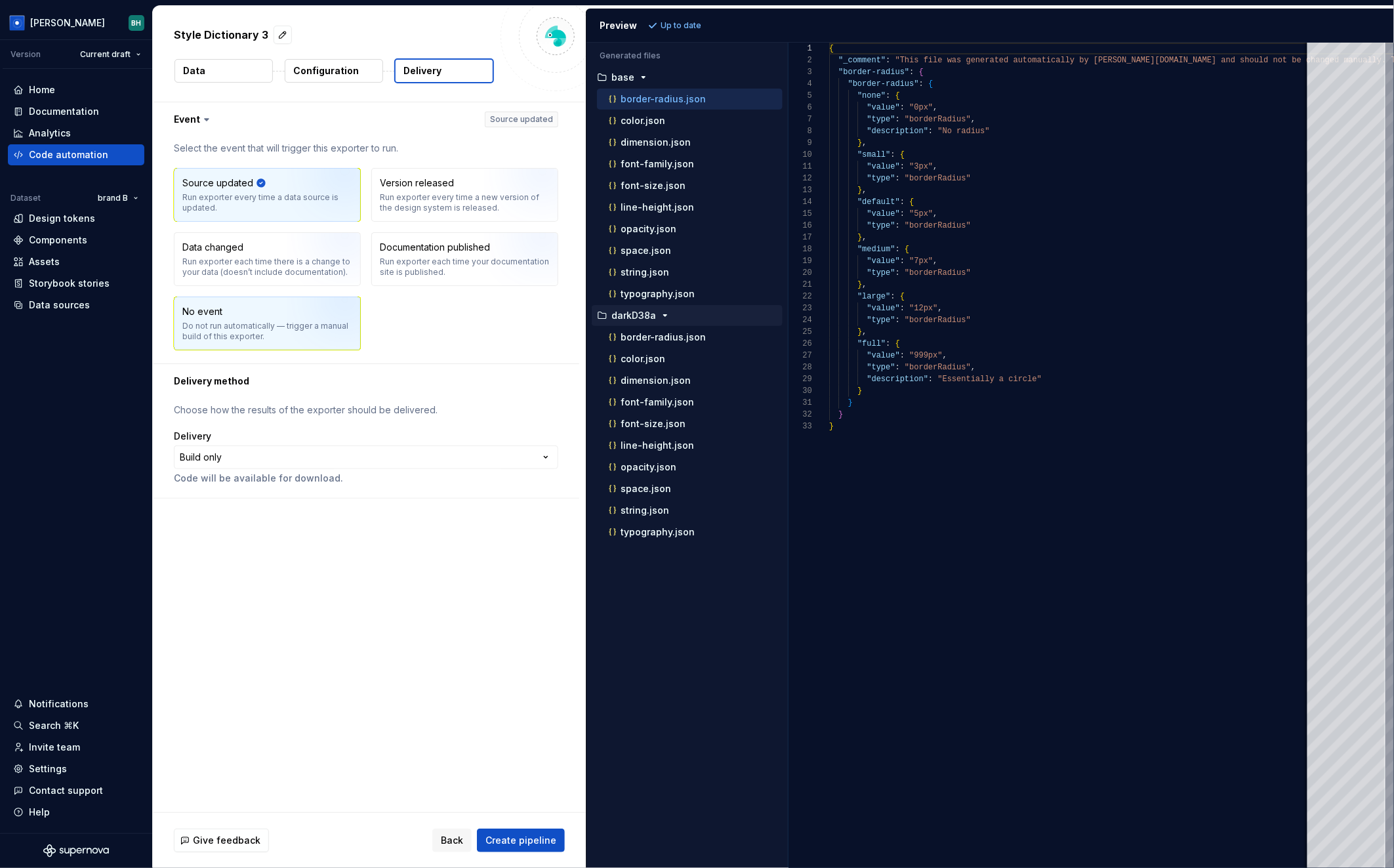
click at [308, 324] on img "button" at bounding box center [328, 327] width 84 height 88
click at [442, 200] on div "Run exporter every time a new version of the design system is released." at bounding box center [465, 202] width 170 height 21
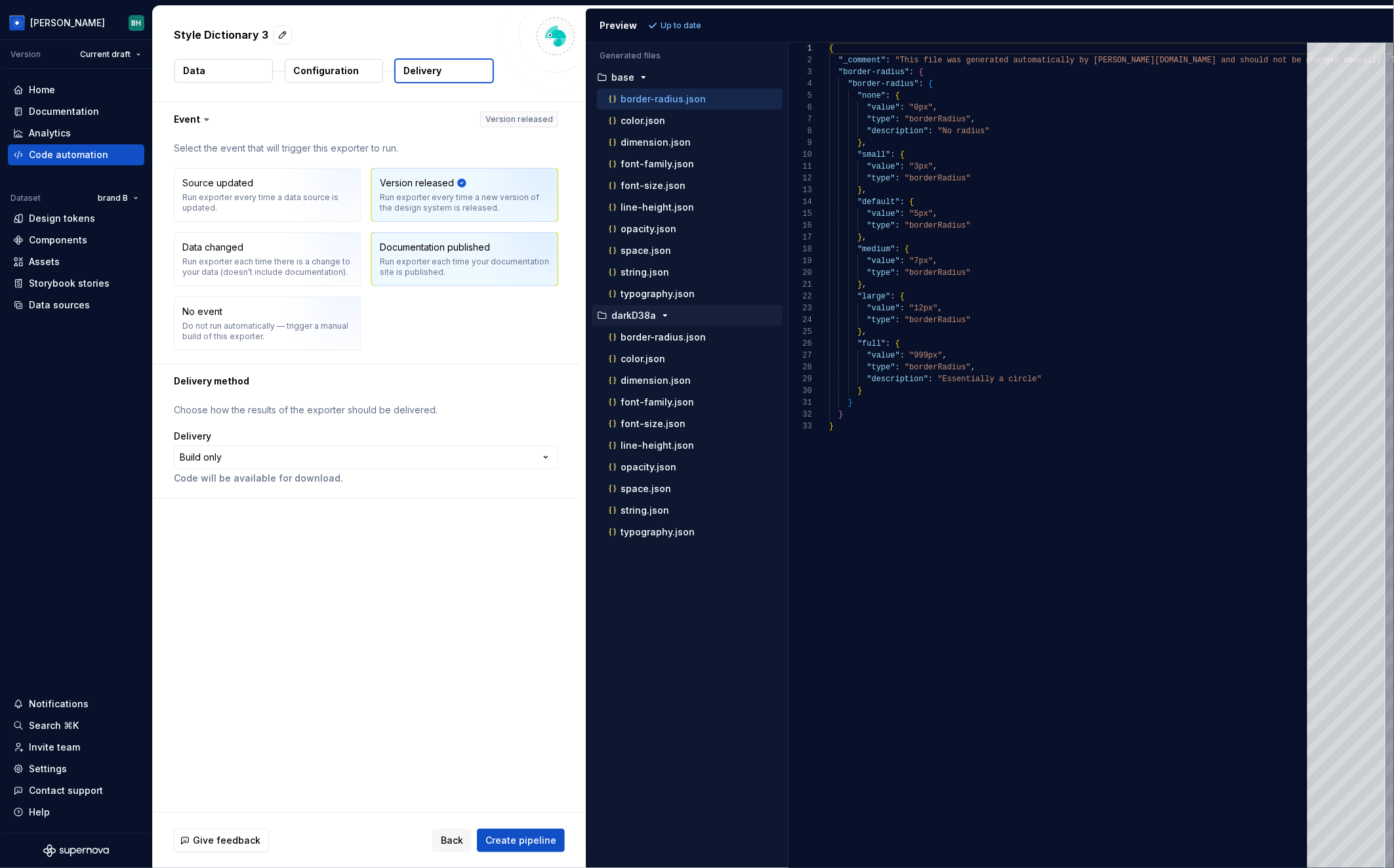
click at [481, 262] on div "Run exporter each time your documentation site is published." at bounding box center [465, 266] width 170 height 21
click at [283, 201] on div "Run exporter every time a data source is updated." at bounding box center [267, 202] width 170 height 21
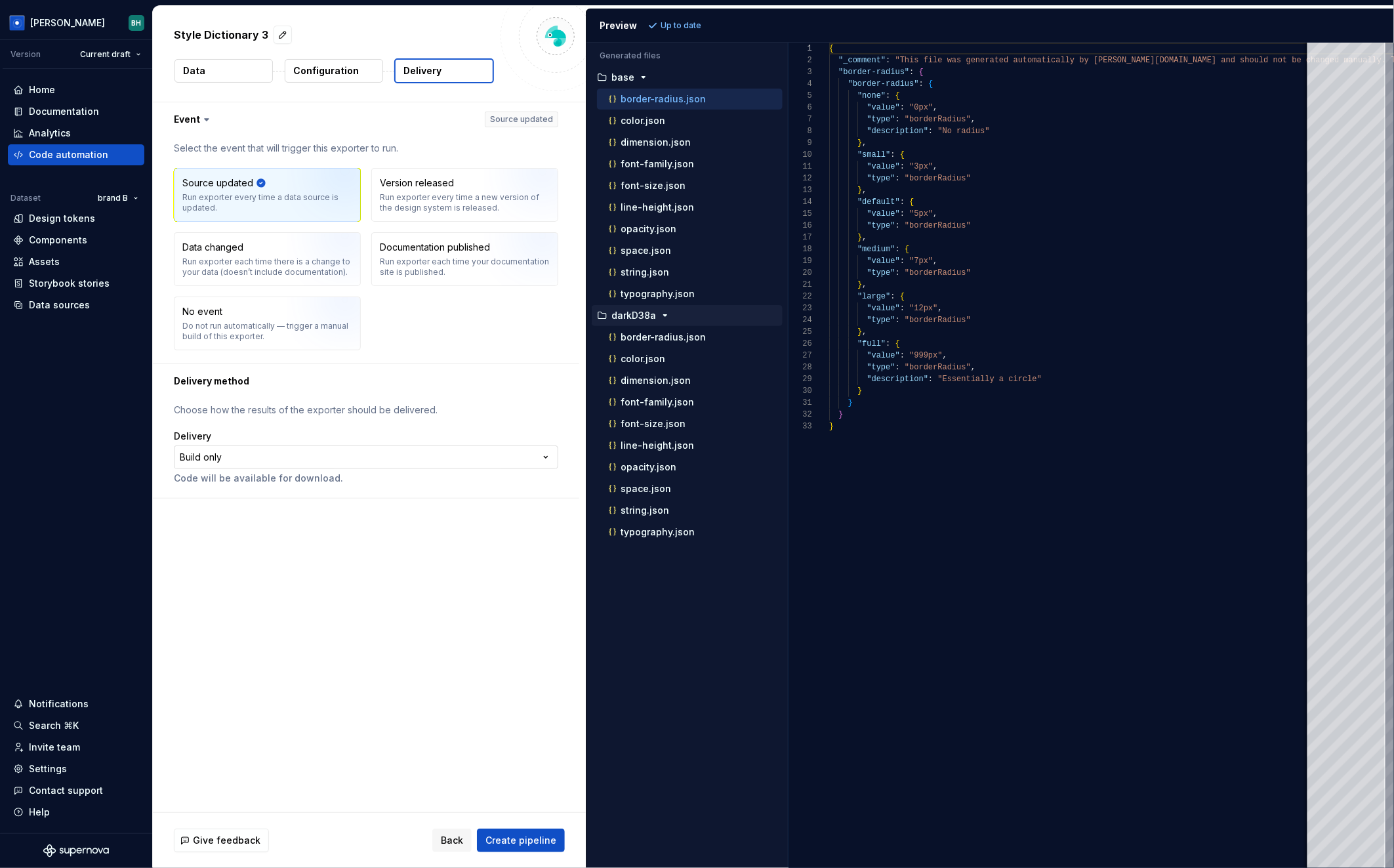
click at [317, 463] on html "**********" at bounding box center [697, 434] width 1394 height 868
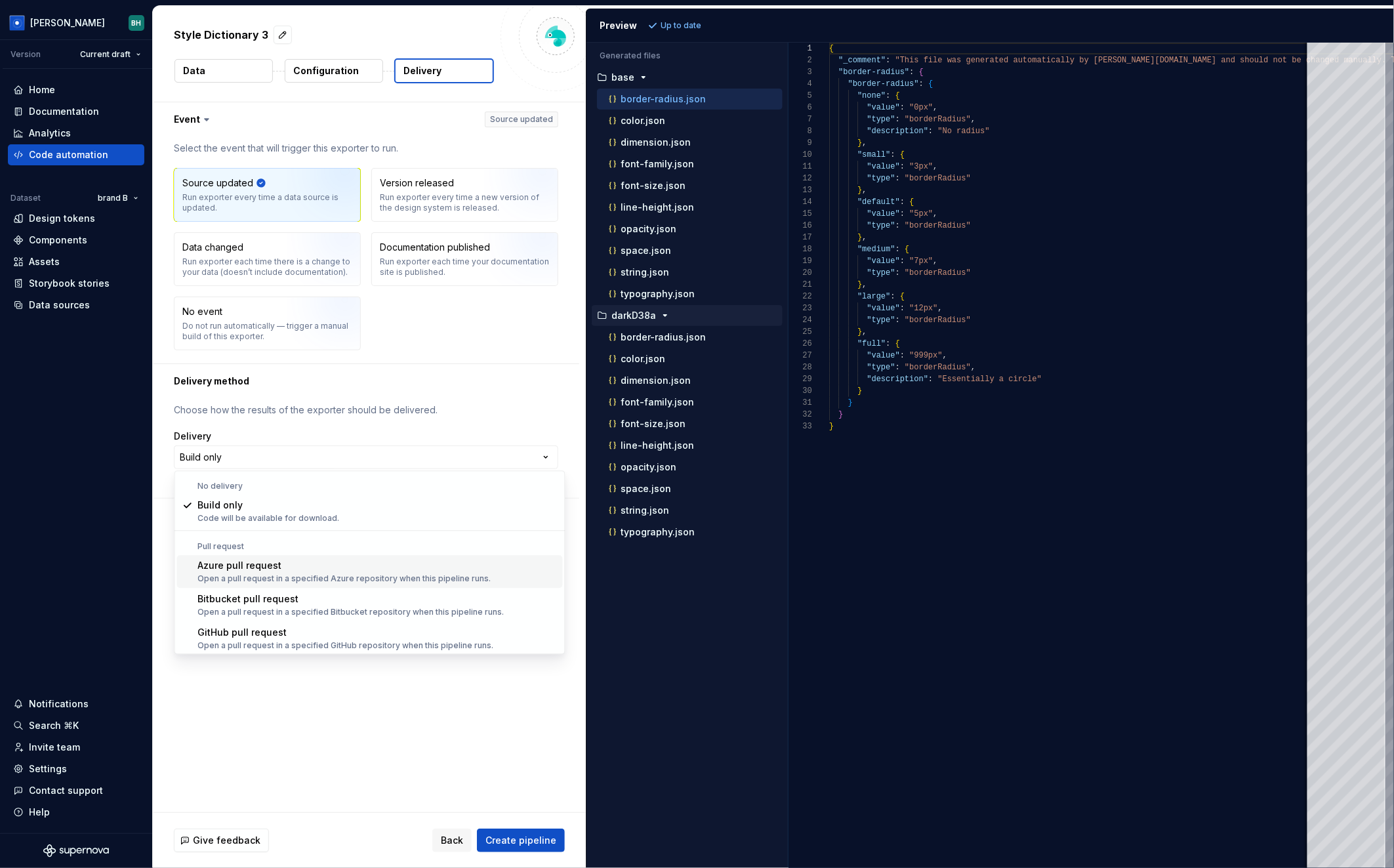
scroll to position [36, 0]
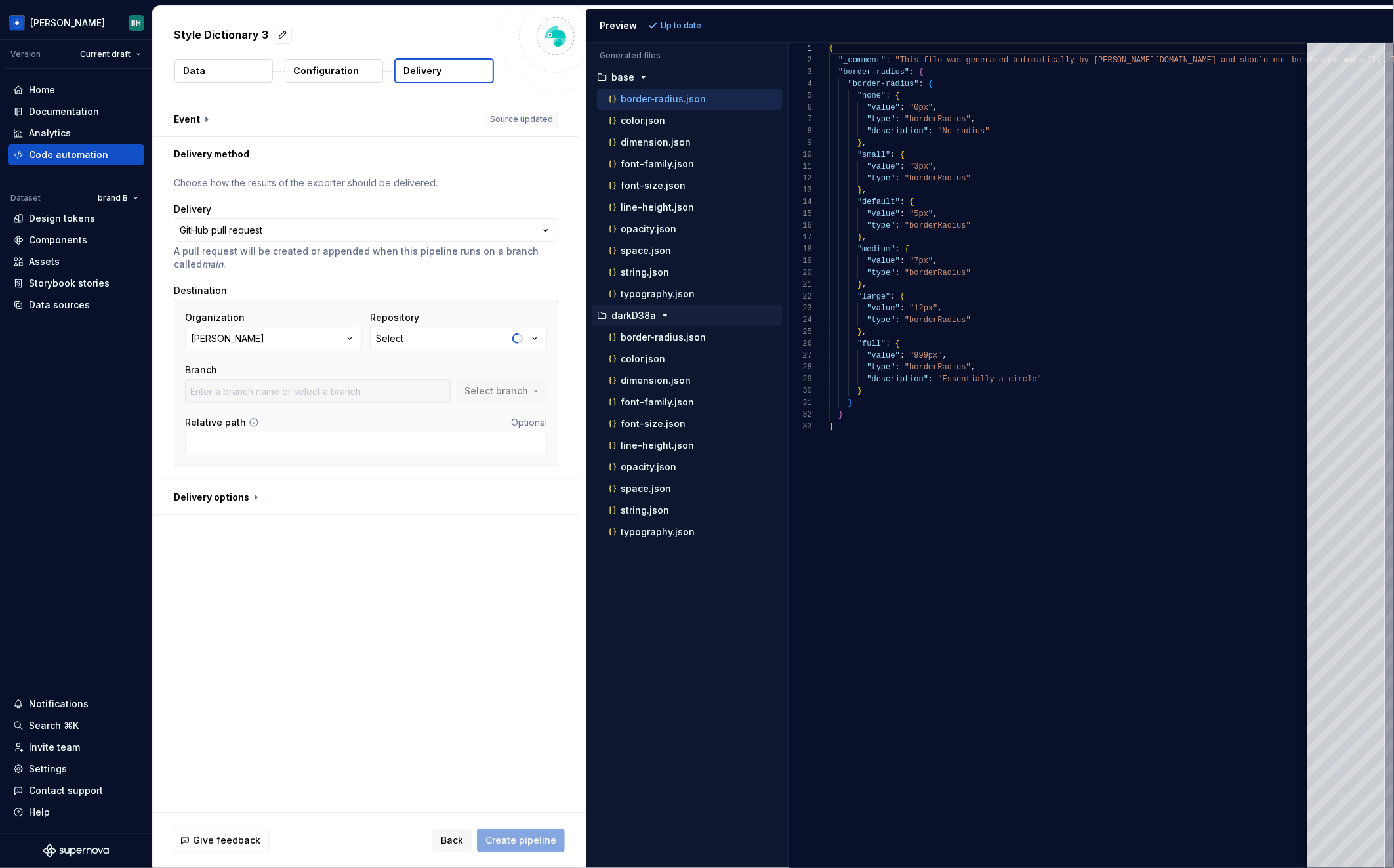
click at [290, 342] on button "[PERSON_NAME]" at bounding box center [273, 338] width 177 height 24
click at [431, 354] on div "Organization [PERSON_NAME] Repository Android Branch Select branch" at bounding box center [366, 356] width 362 height 92
click at [431, 348] on button "Android" at bounding box center [458, 338] width 177 height 24
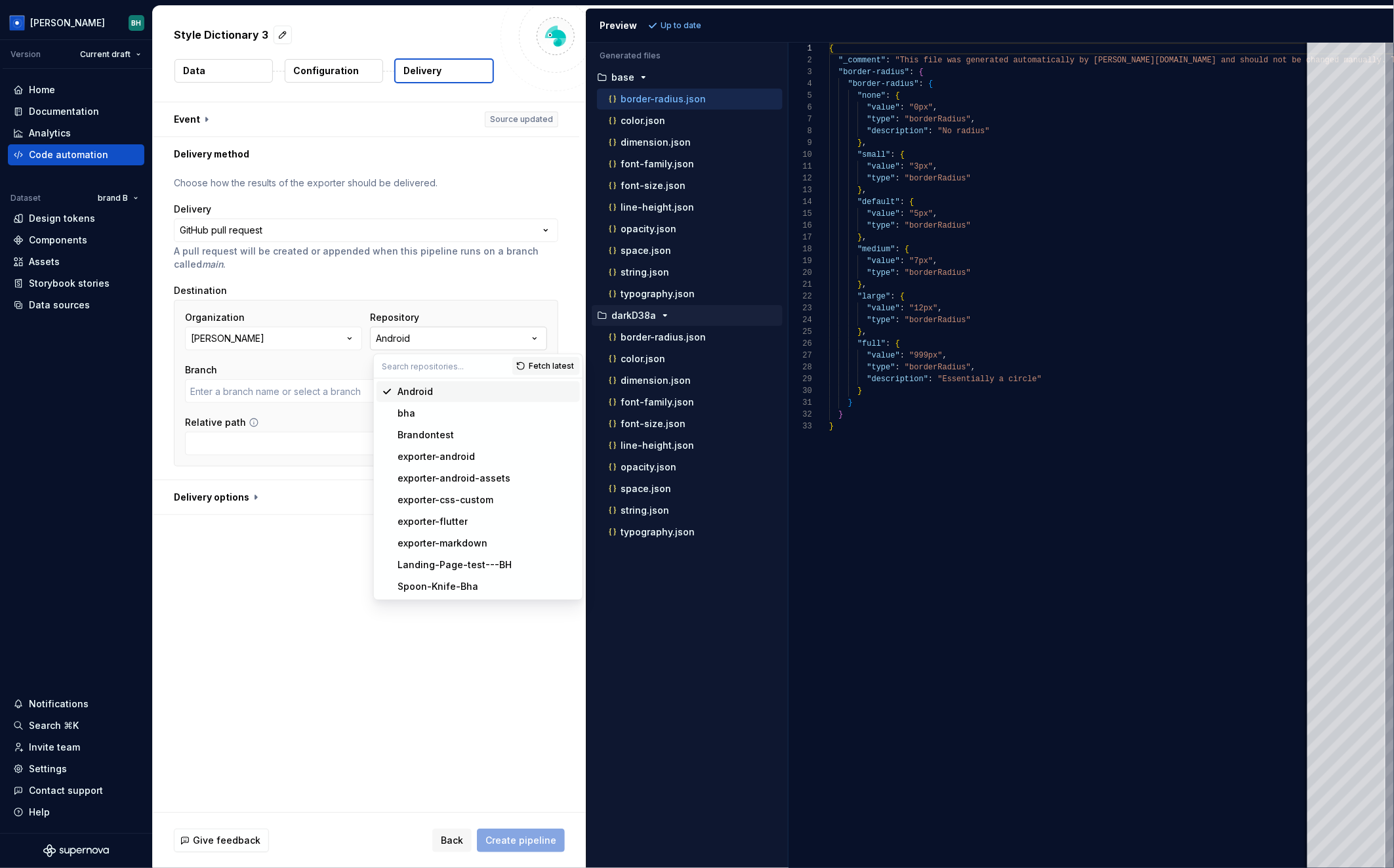
type input "main"
click at [416, 413] on div "bha" at bounding box center [486, 413] width 177 height 13
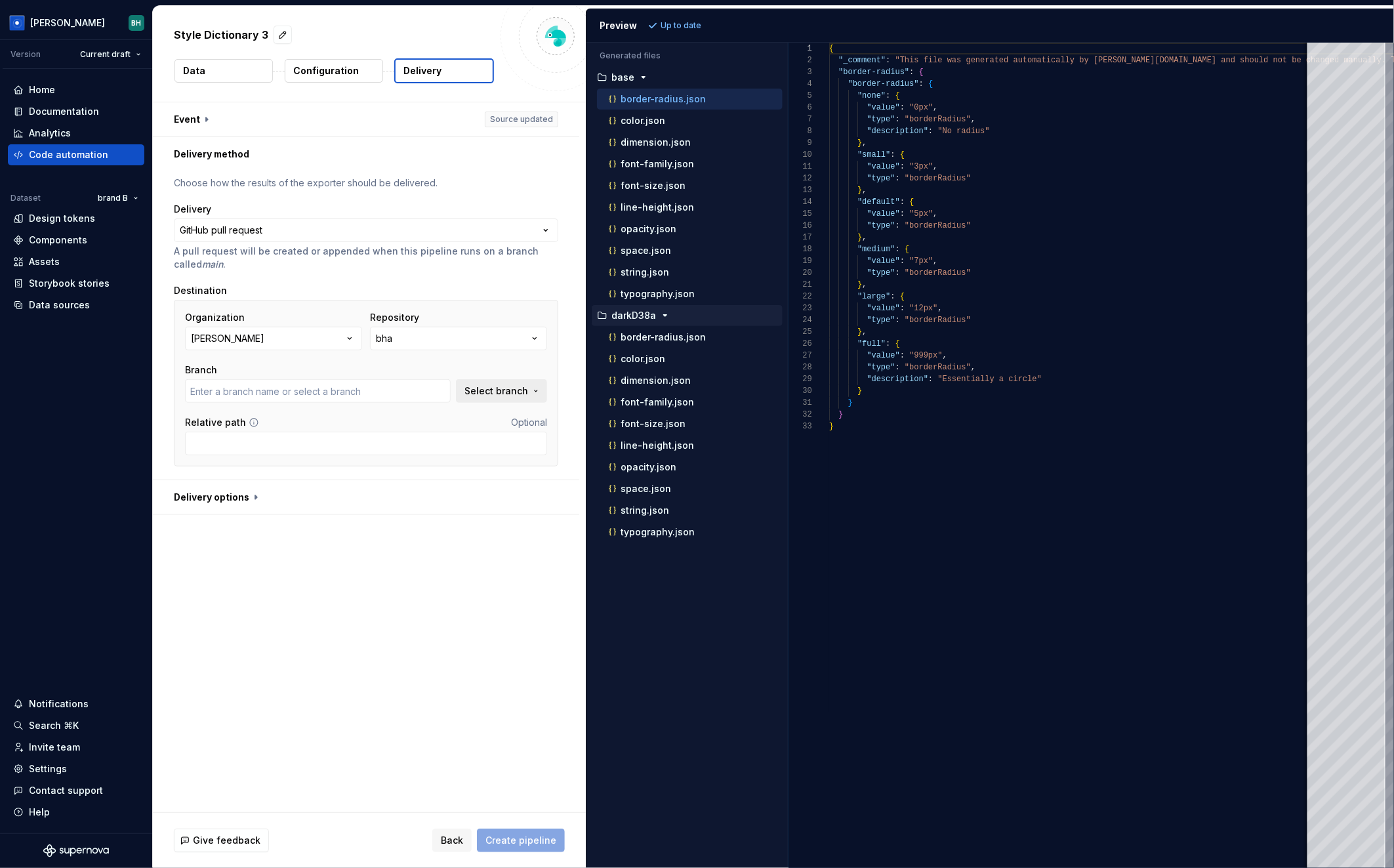
click at [491, 397] on span "Select branch" at bounding box center [496, 391] width 64 height 13
type input "main"
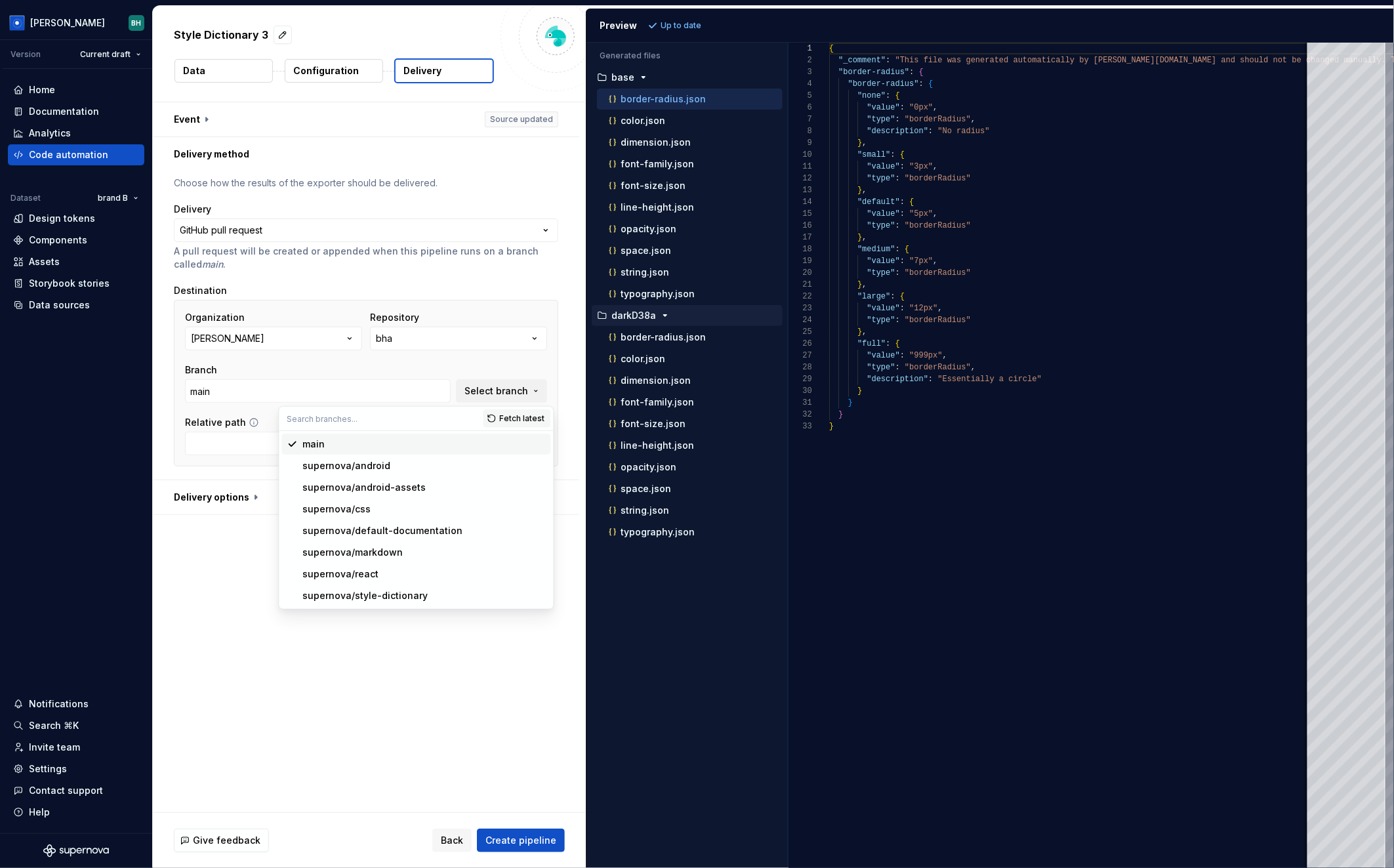
click at [381, 447] on div "main" at bounding box center [424, 444] width 243 height 13
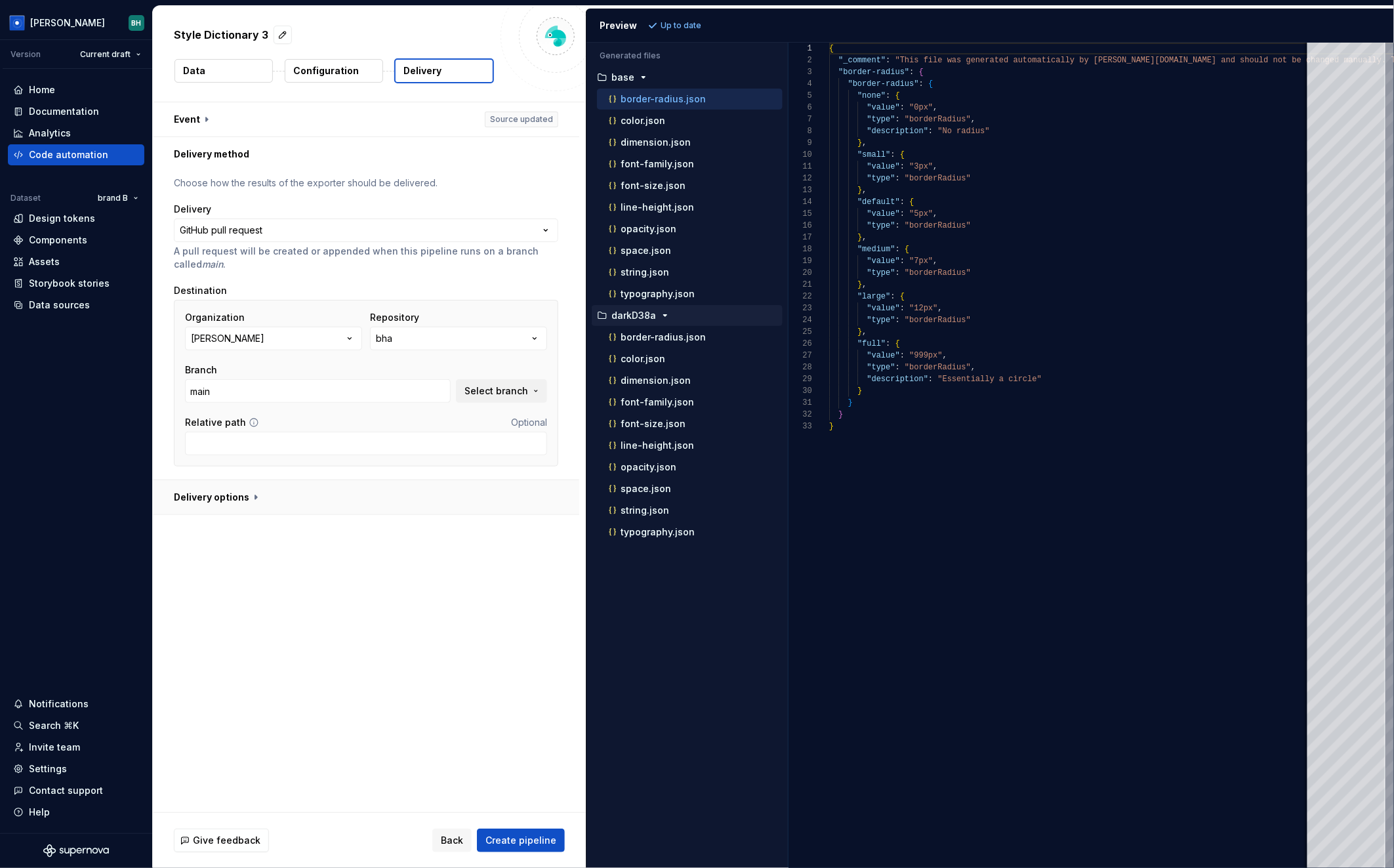
click at [254, 496] on button "button" at bounding box center [366, 497] width 426 height 34
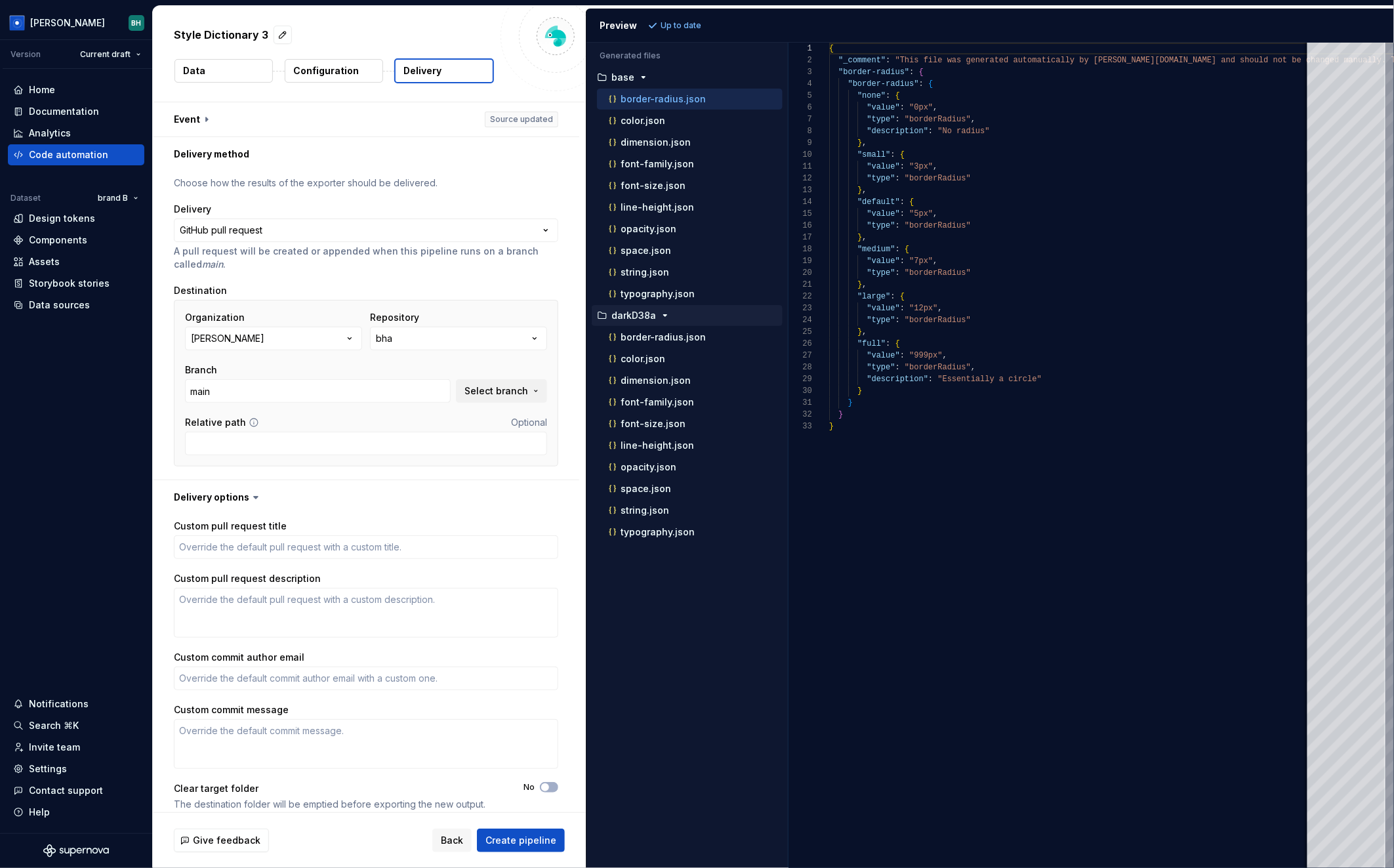
scroll to position [12, 0]
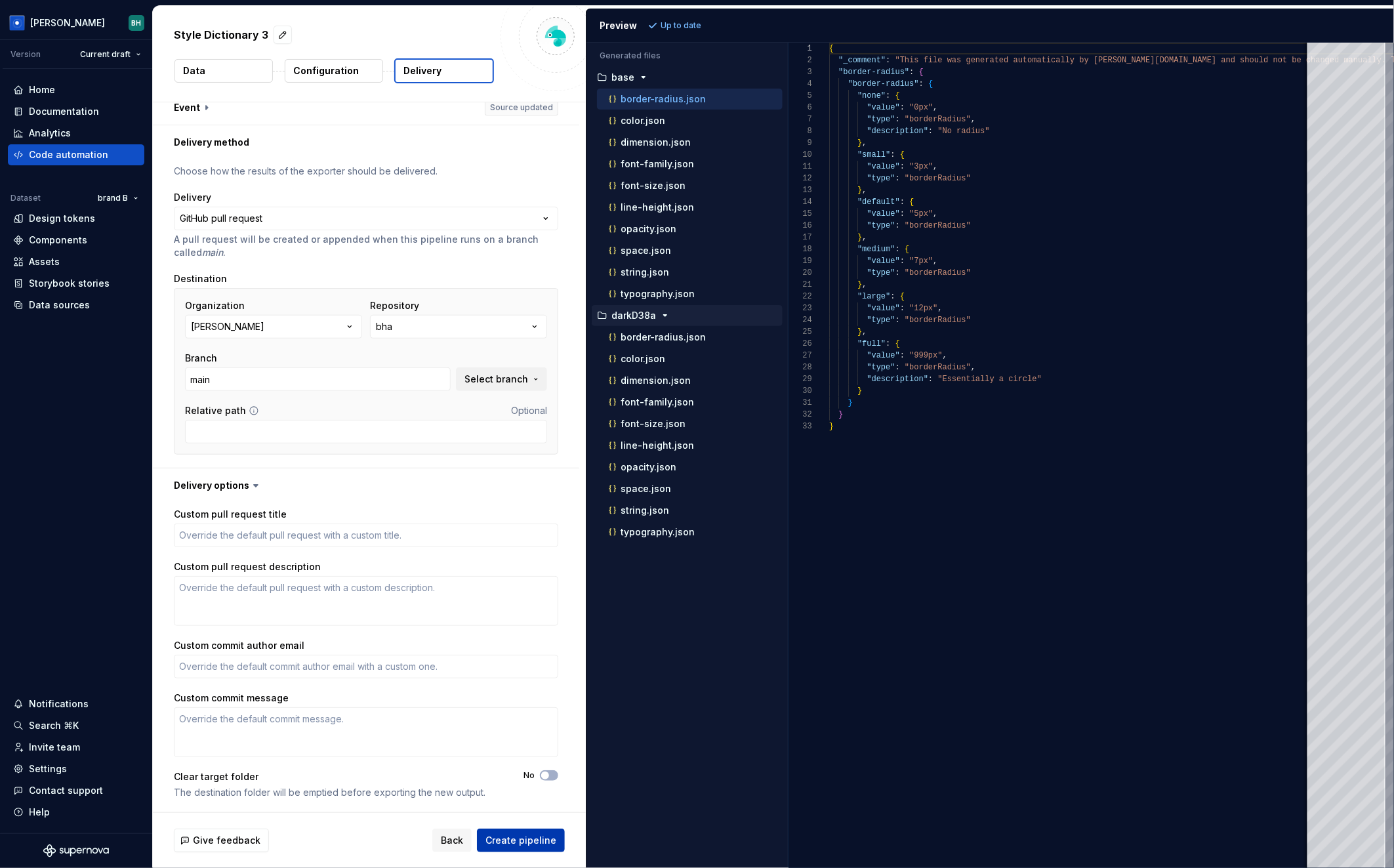
click at [539, 842] on span "Create pipeline" at bounding box center [520, 840] width 71 height 13
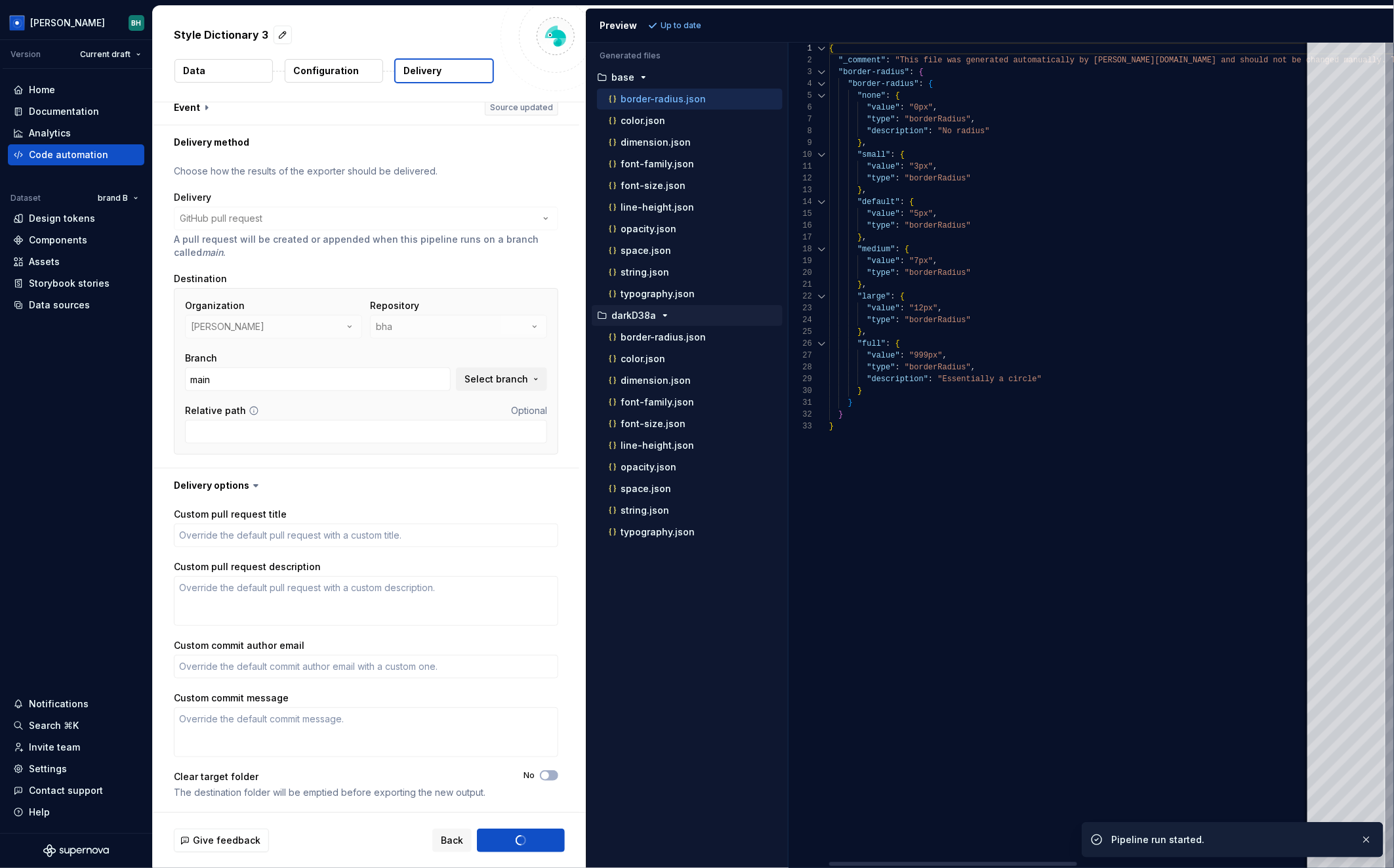
type textarea "*"
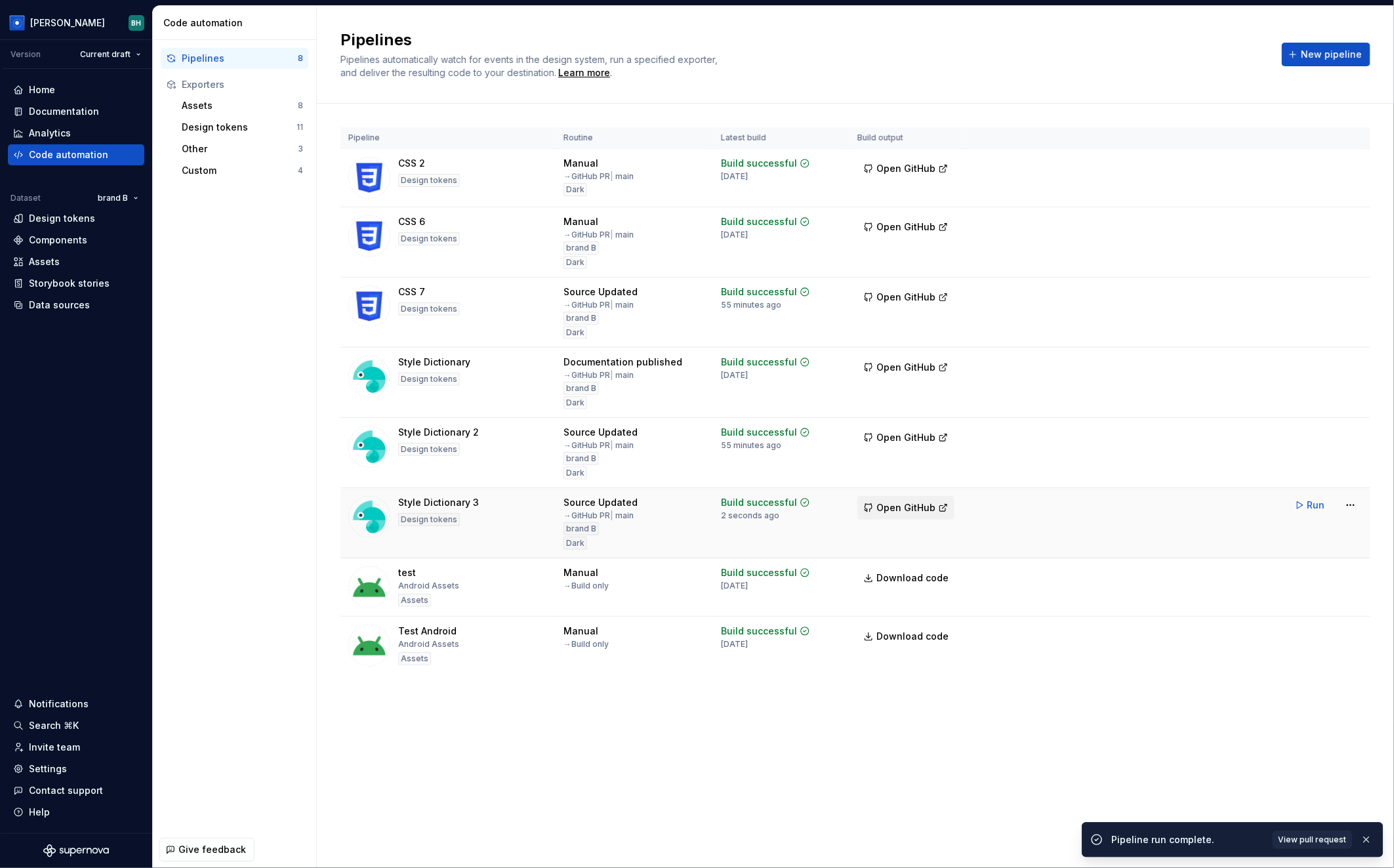
click at [921, 510] on span "Open GitHub" at bounding box center [906, 508] width 59 height 13
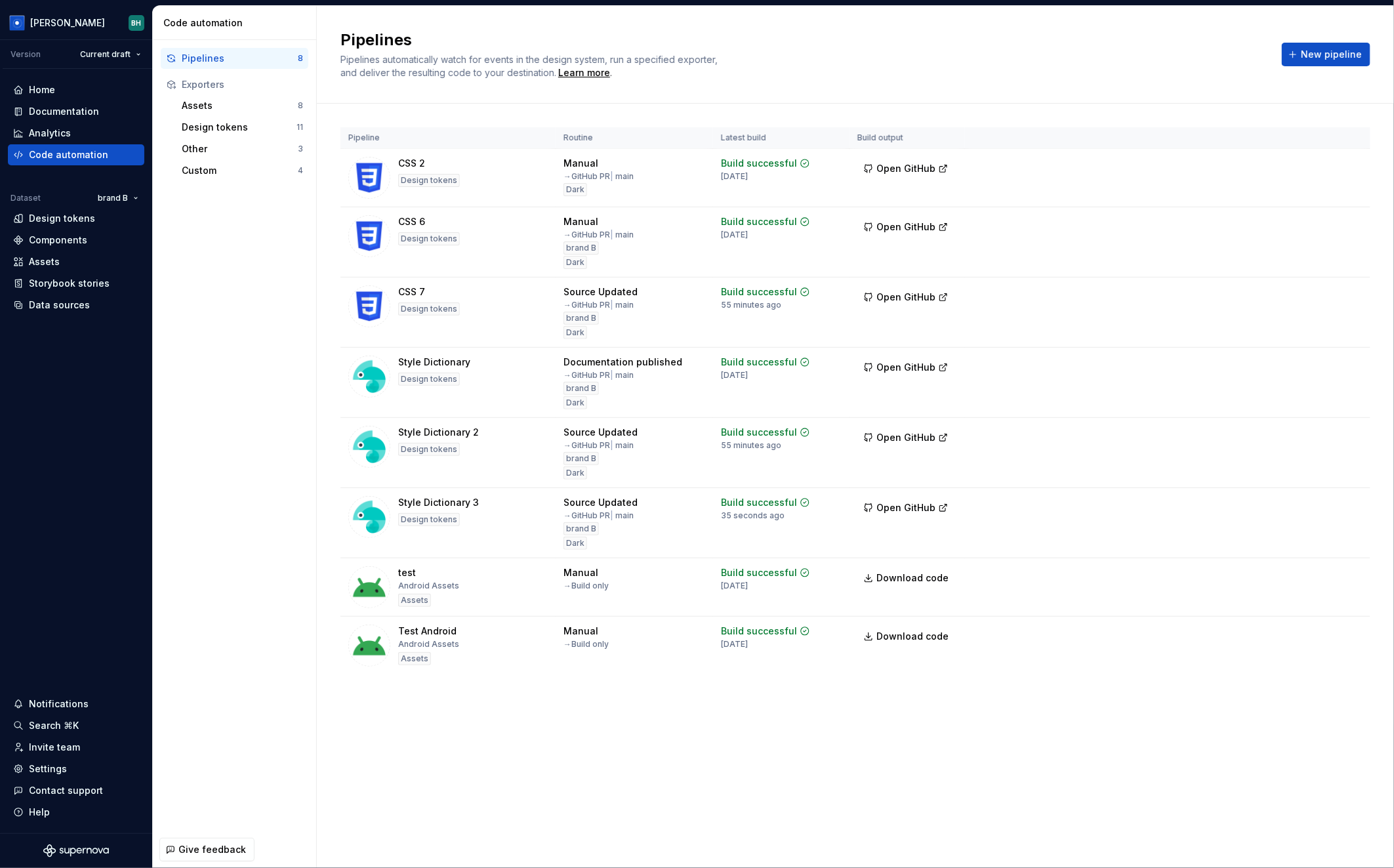
click at [1042, 93] on div "Pipelines Pipelines automatically watch for events in the design system, run a …" at bounding box center [855, 54] width 1077 height 97
click at [232, 100] on div "Assets" at bounding box center [239, 106] width 116 height 13
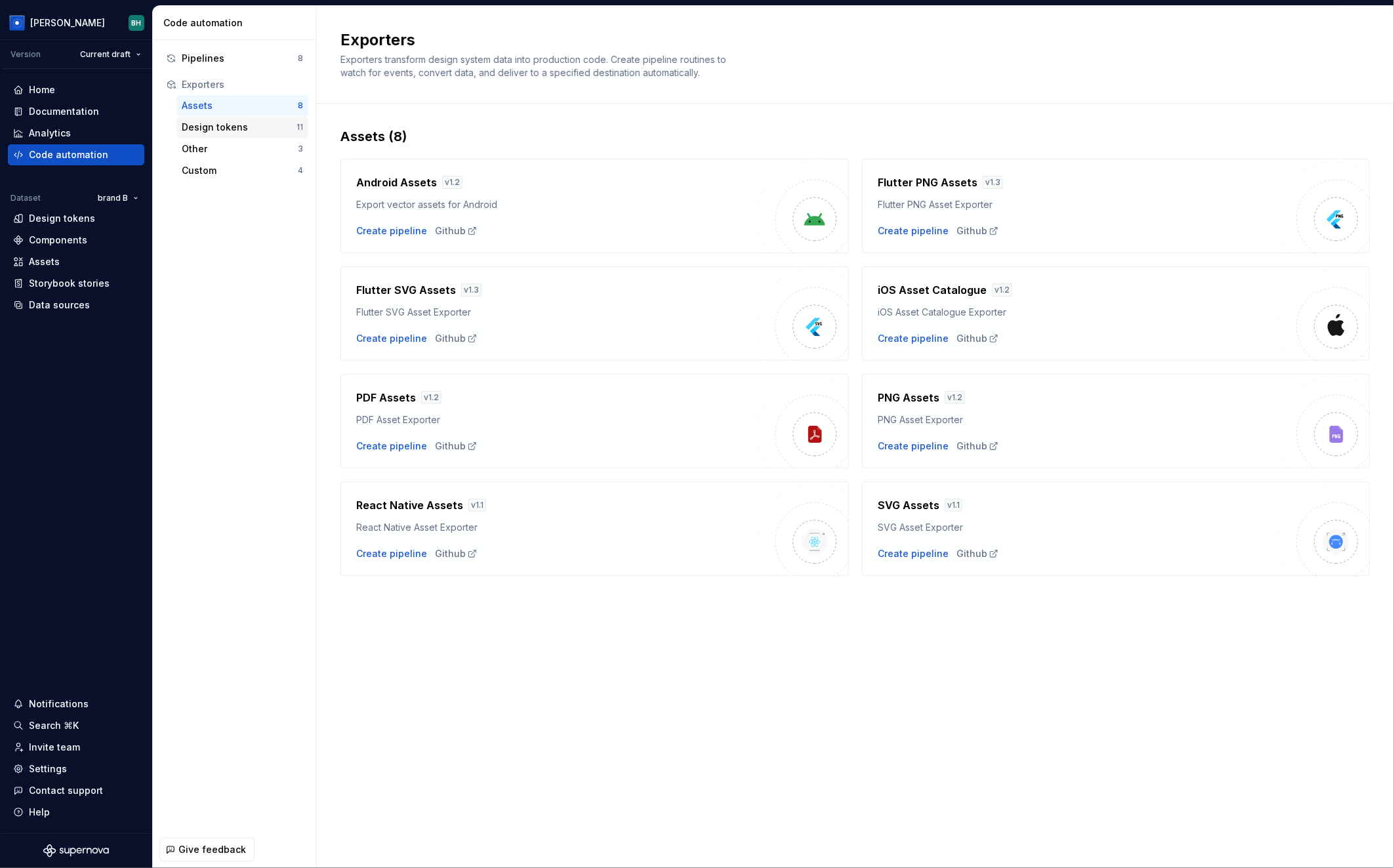
click at [265, 127] on div "Design tokens" at bounding box center [239, 127] width 115 height 13
